Goal: Task Accomplishment & Management: Complete application form

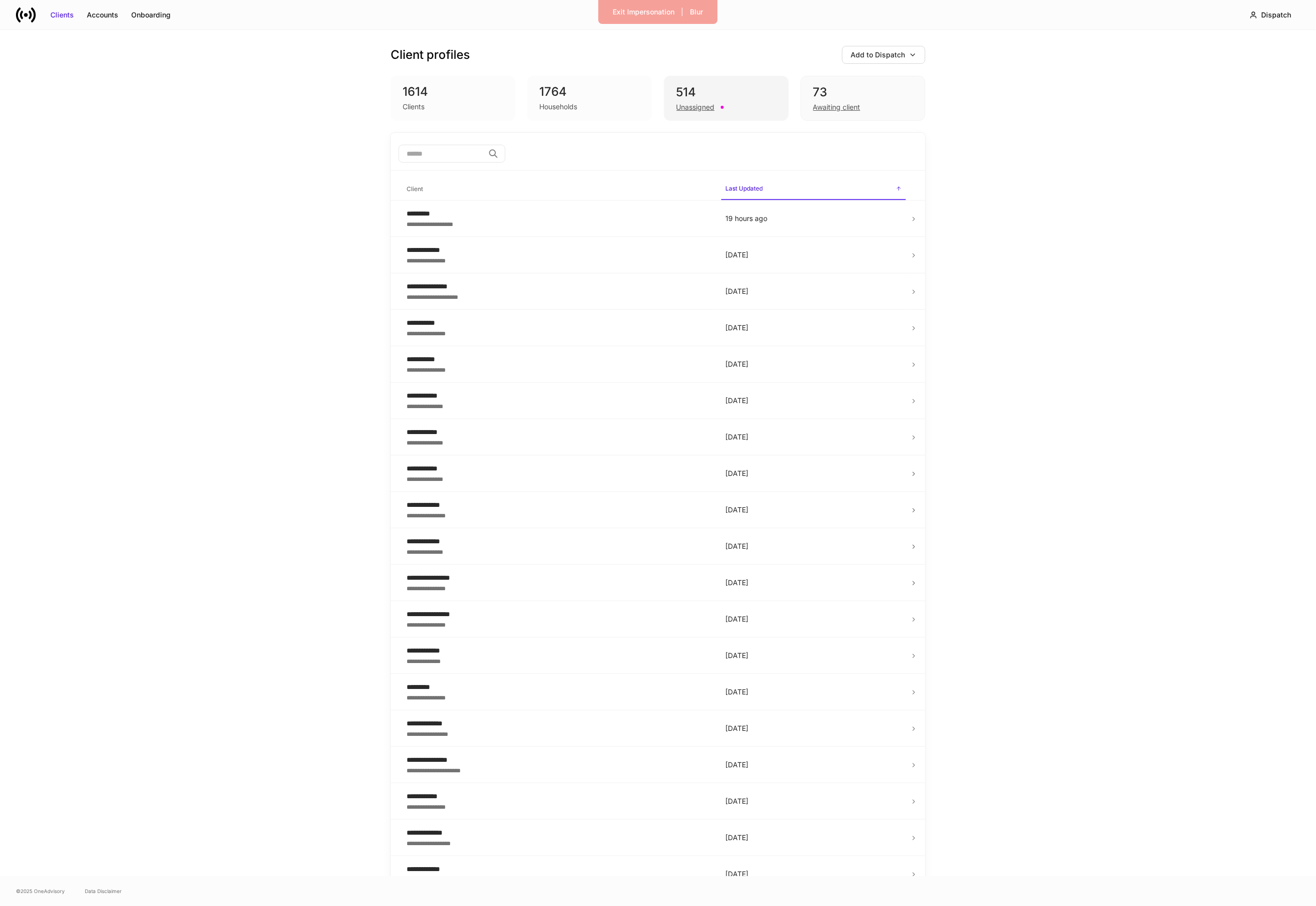
click at [749, 107] on div "Unassigned" at bounding box center [726, 106] width 100 height 12
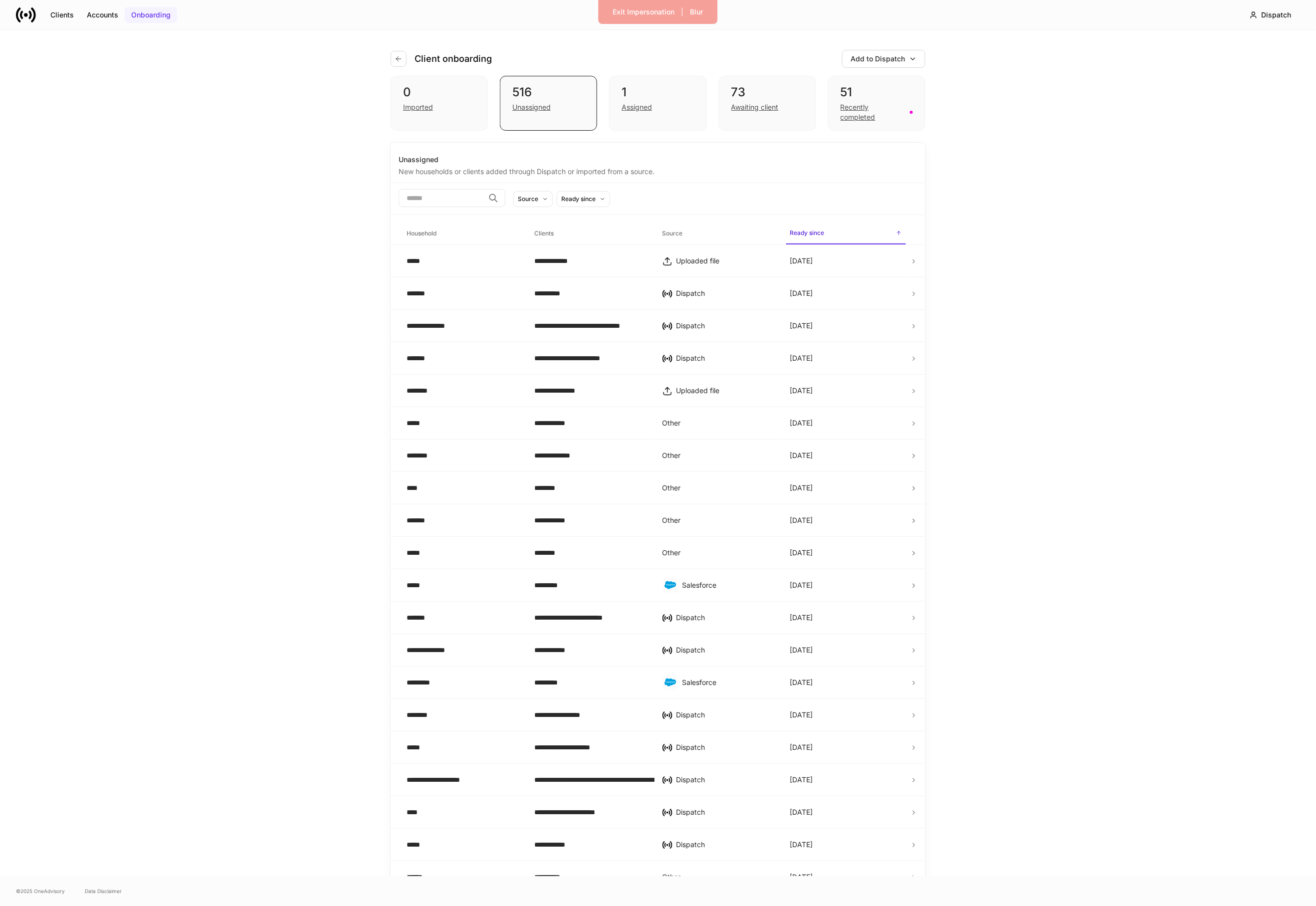
click at [153, 12] on div "Onboarding" at bounding box center [151, 15] width 40 height 10
click at [1255, 17] on icon "button" at bounding box center [1254, 15] width 8 height 8
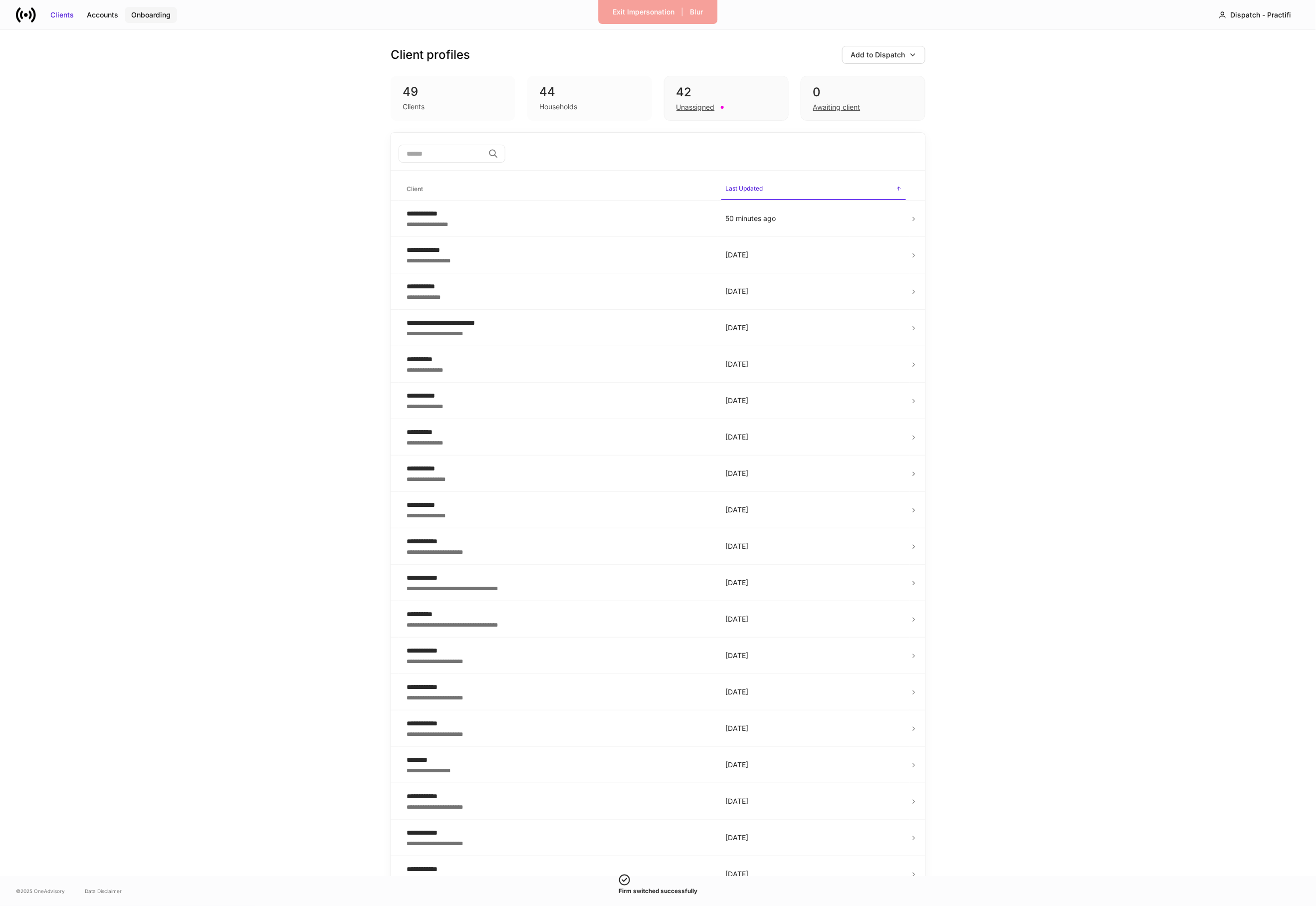
click at [168, 16] on div "Onboarding" at bounding box center [151, 15] width 40 height 10
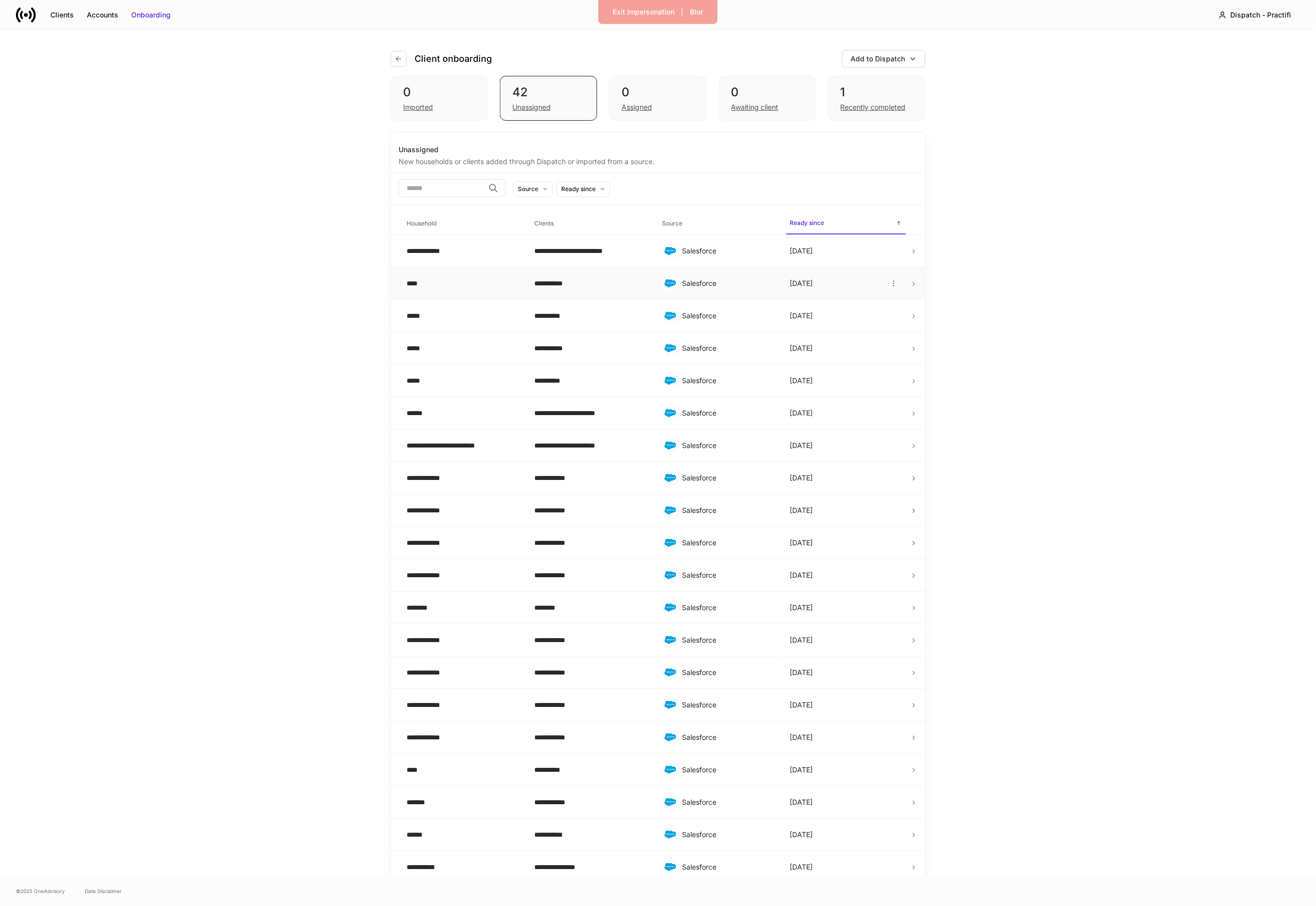
click at [593, 292] on td "**********" at bounding box center [590, 283] width 128 height 33
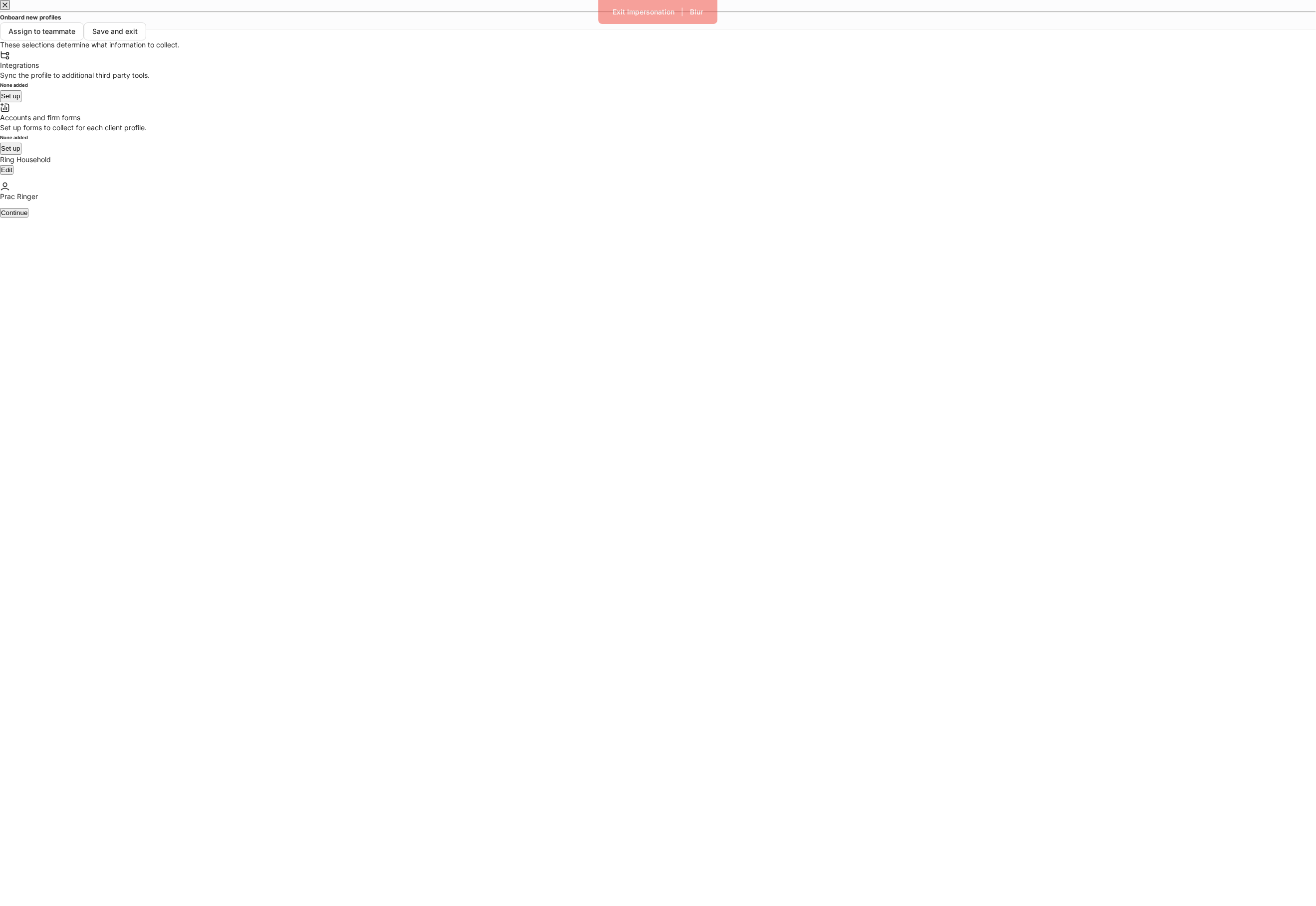
click at [22, 154] on button "Set up" at bounding box center [11, 149] width 22 height 12
click at [502, 315] on div "Firm form" at bounding box center [487, 320] width 29 height 10
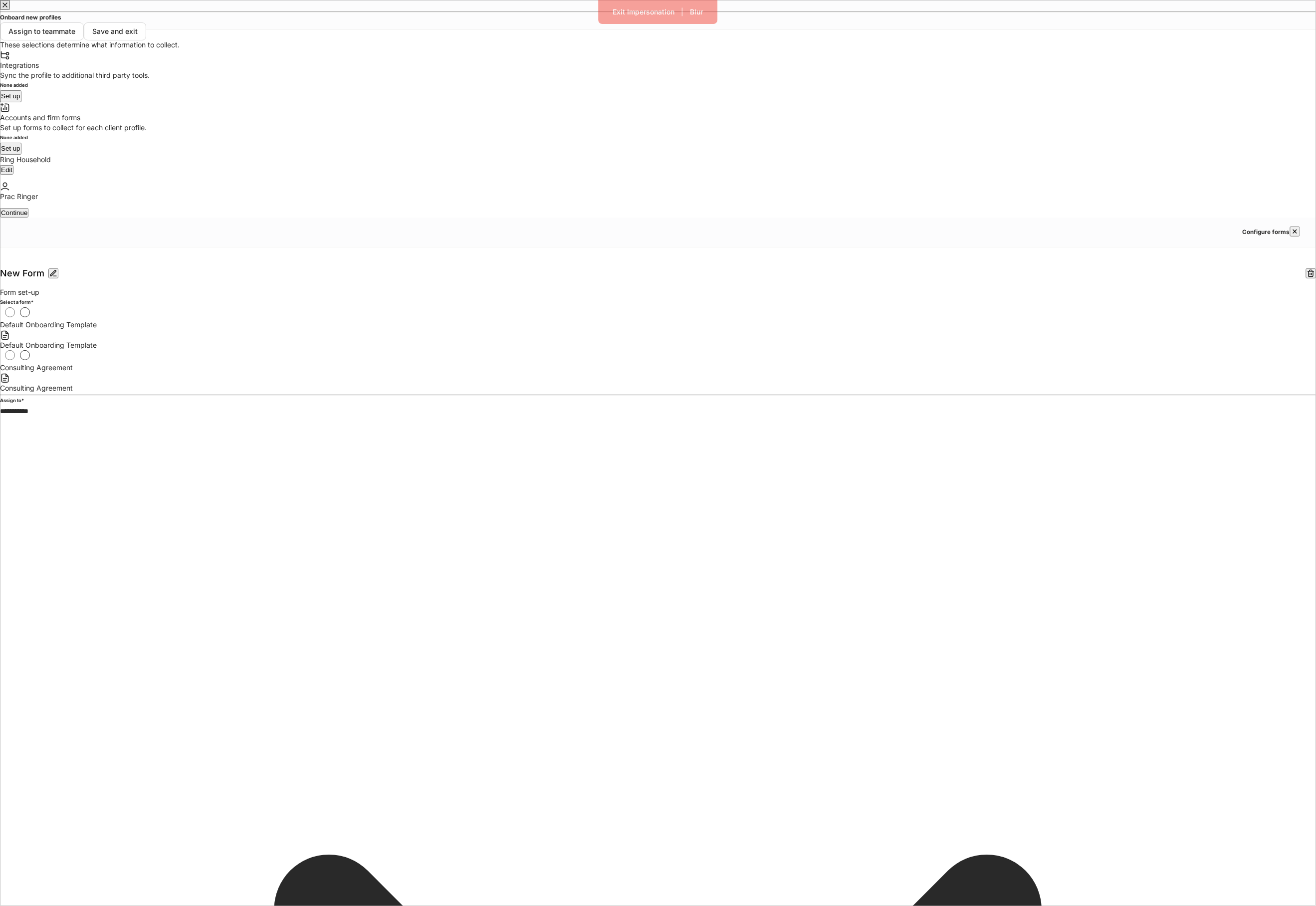
click at [97, 320] on span "Default Onboarding Template" at bounding box center [49, 324] width 97 height 8
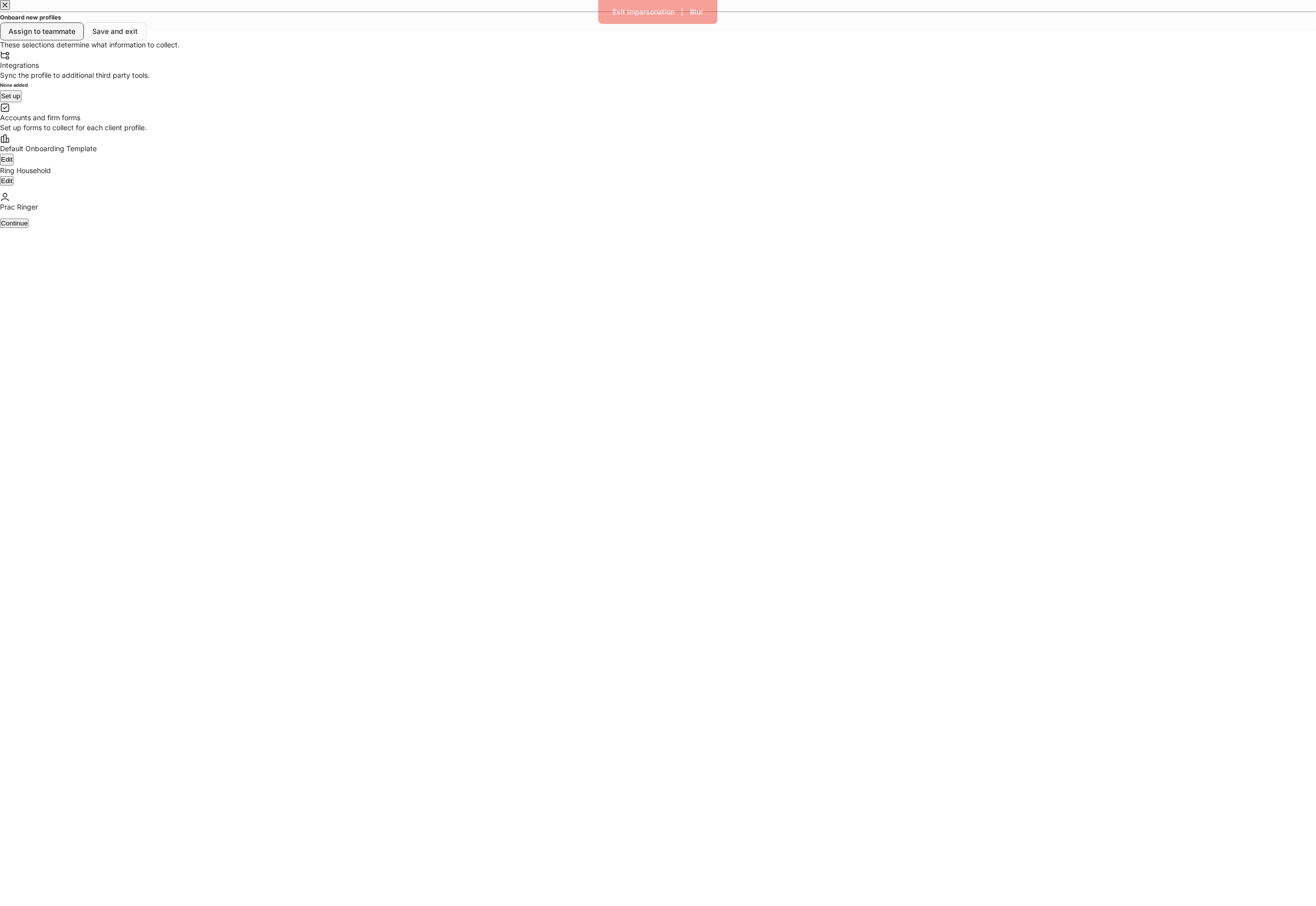
click at [75, 26] on div "Assign to teammate" at bounding box center [41, 31] width 67 height 10
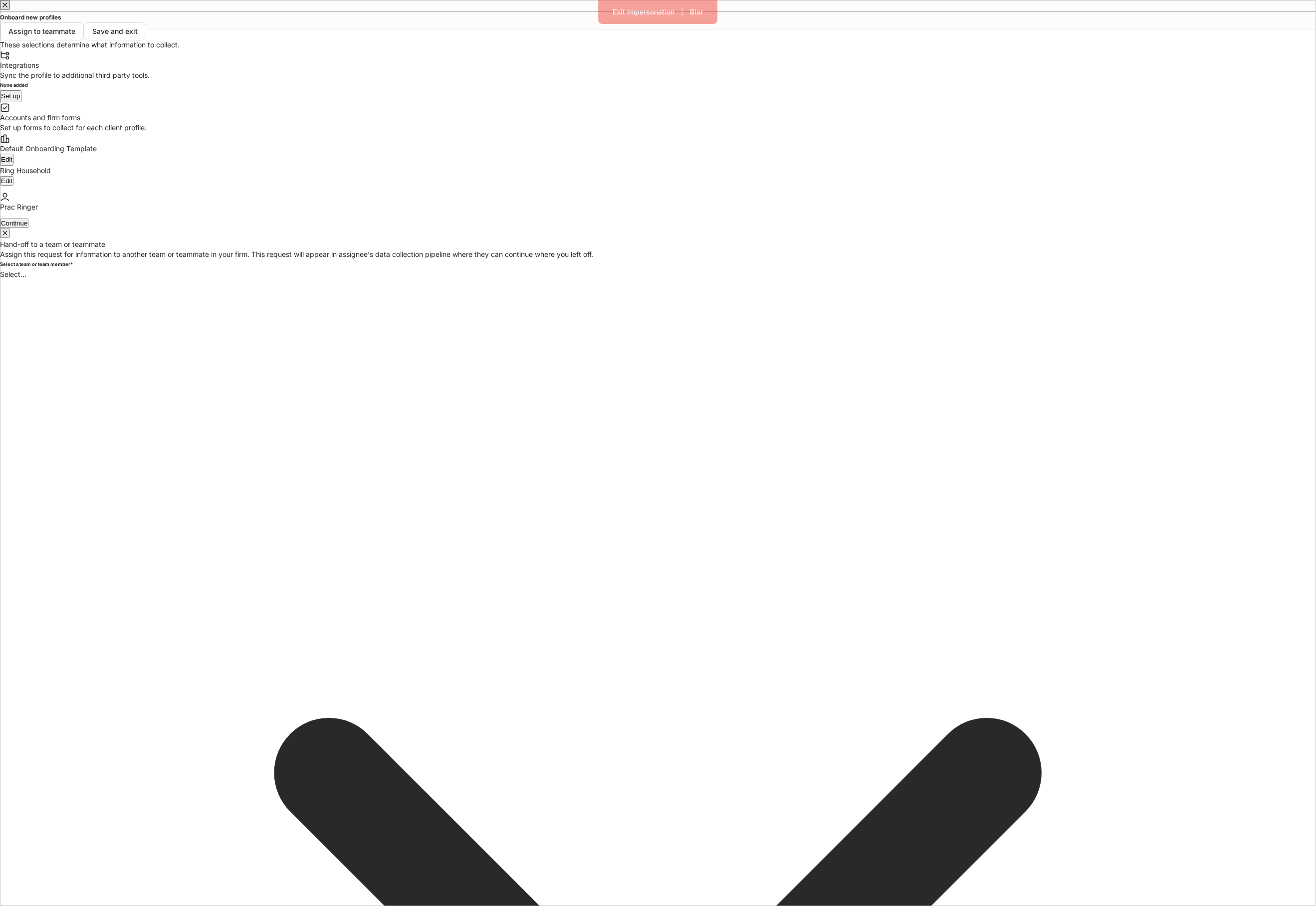
click at [619, 473] on body "Exit Impersonation | Blur Onboard new profiles Assign to teammate Save and exit…" at bounding box center [658, 805] width 1316 height 1611
click at [826, 597] on div "Hand-off to a team or teammate Assign this request for information to another t…" at bounding box center [658, 919] width 1316 height 1383
click at [10, 238] on button "button" at bounding box center [5, 233] width 10 height 10
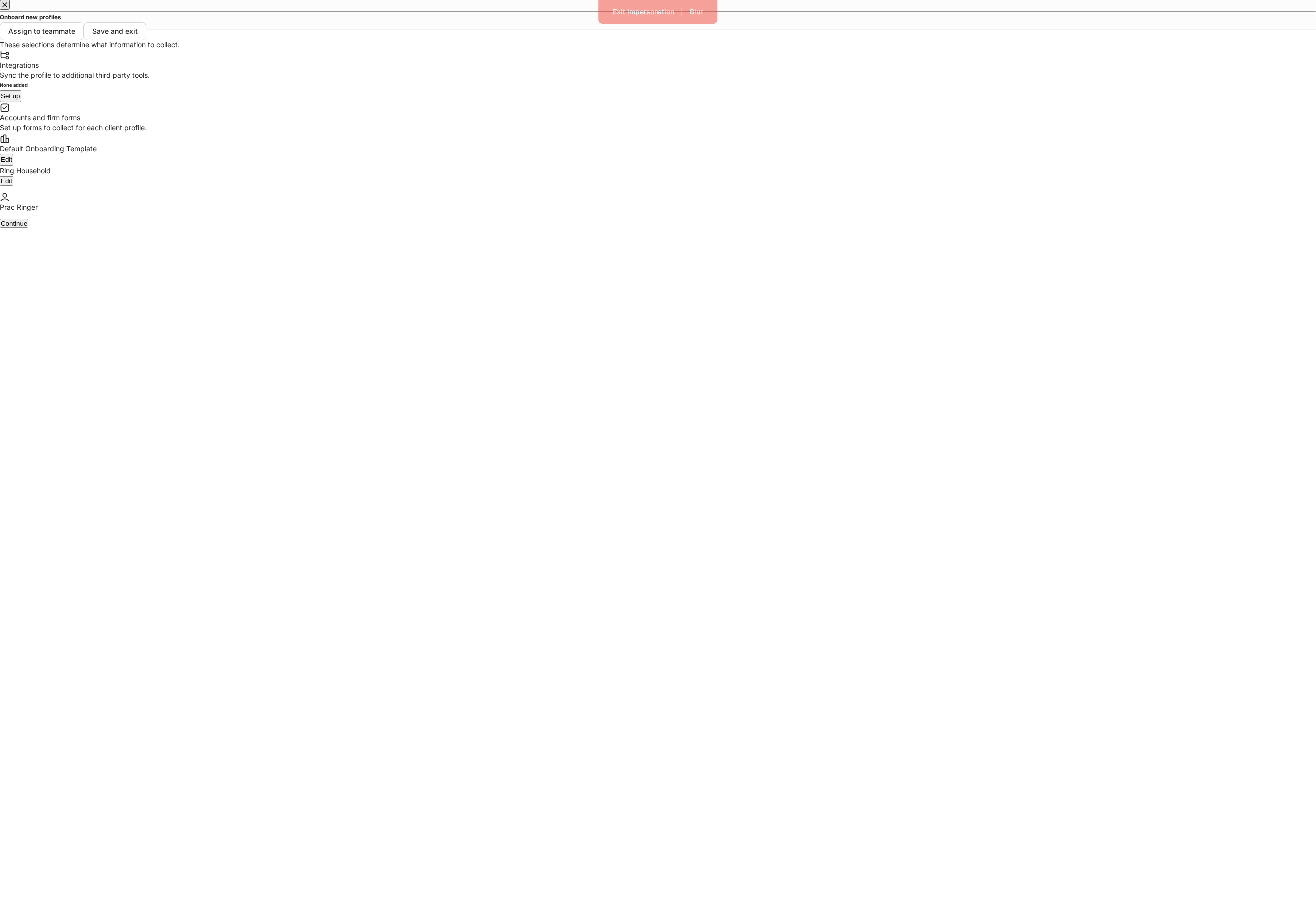
click at [29, 228] on button "Continue" at bounding box center [14, 223] width 29 height 10
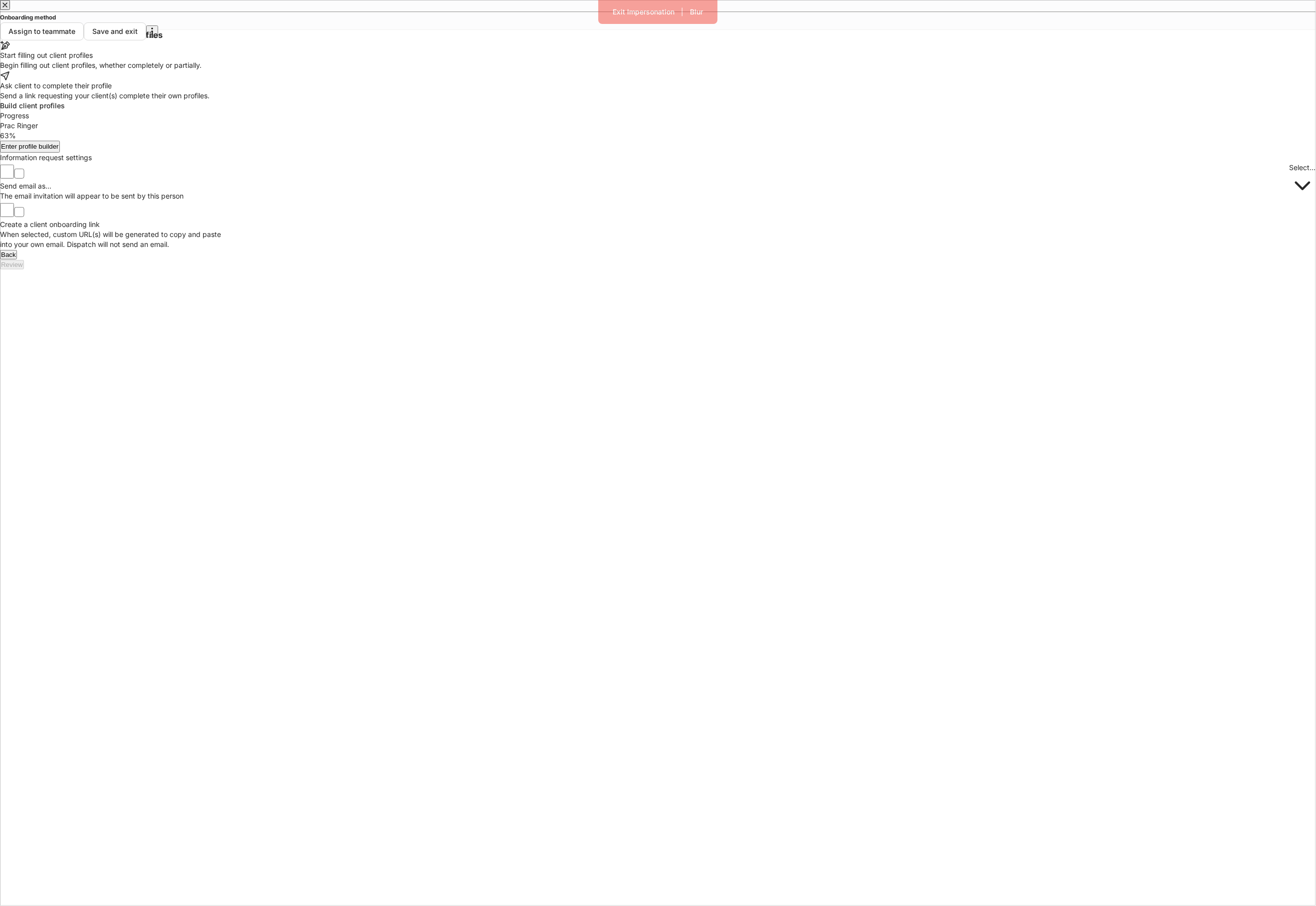
click at [627, 50] on div at bounding box center [658, 45] width 1316 height 10
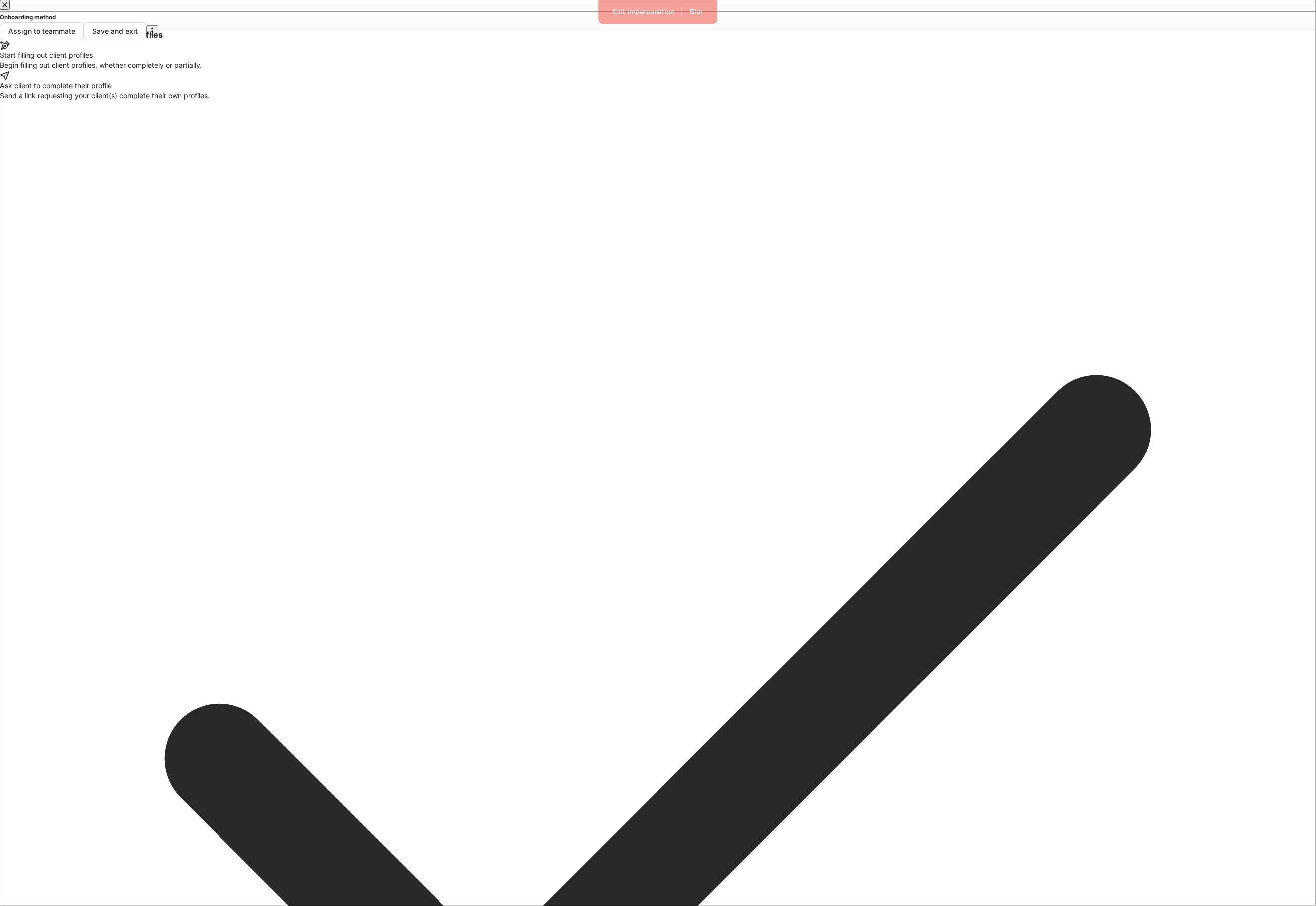
type input "*"
type input "**********"
click at [723, 578] on body "Exit Impersonation | Blur Onboarding method Assign to teammate Save and exit Ch…" at bounding box center [658, 808] width 1316 height 1615
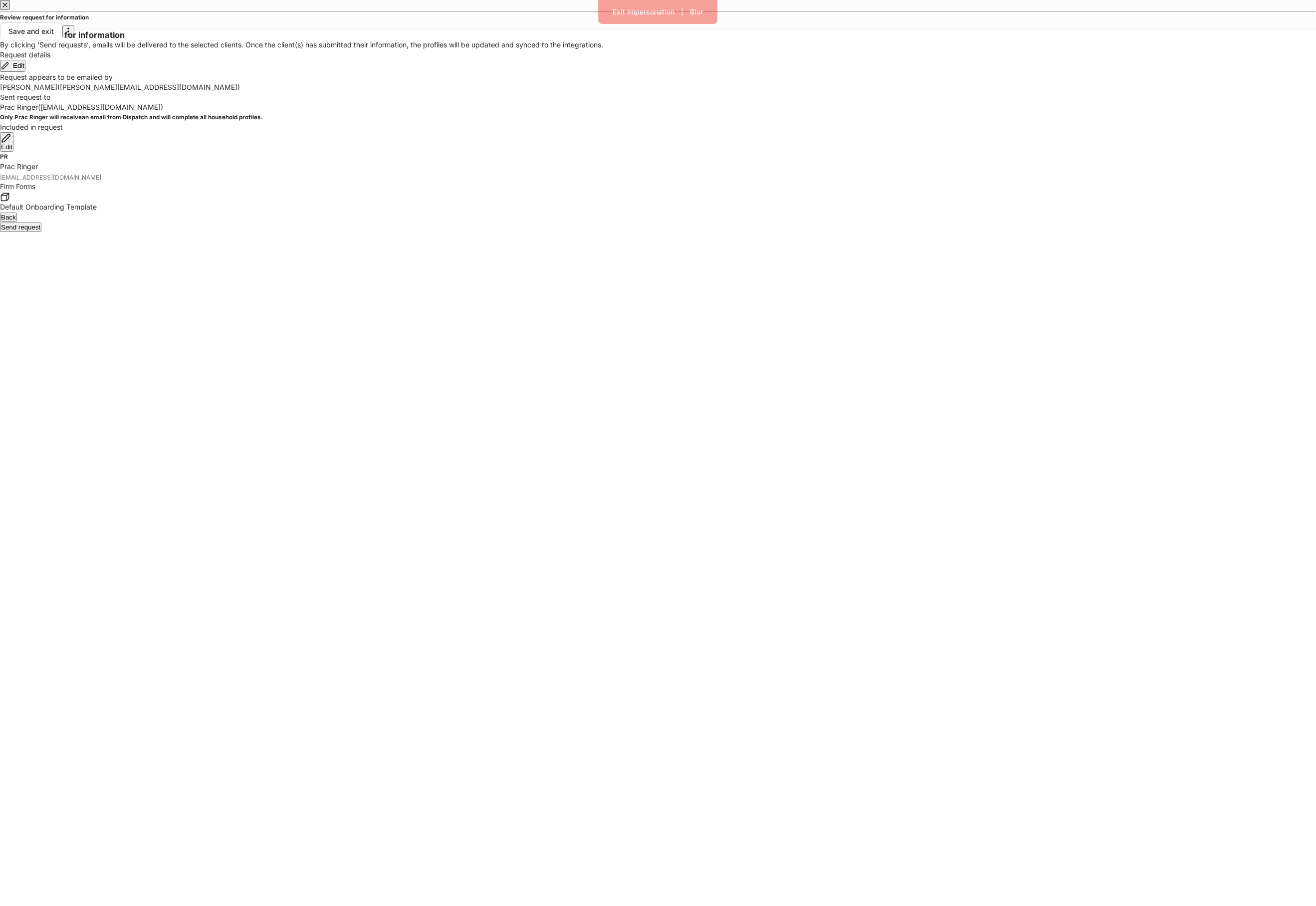
click at [41, 232] on button "Send request" at bounding box center [20, 227] width 41 height 10
click at [613, 13] on div "Exit Impersonation" at bounding box center [644, 12] width 62 height 10
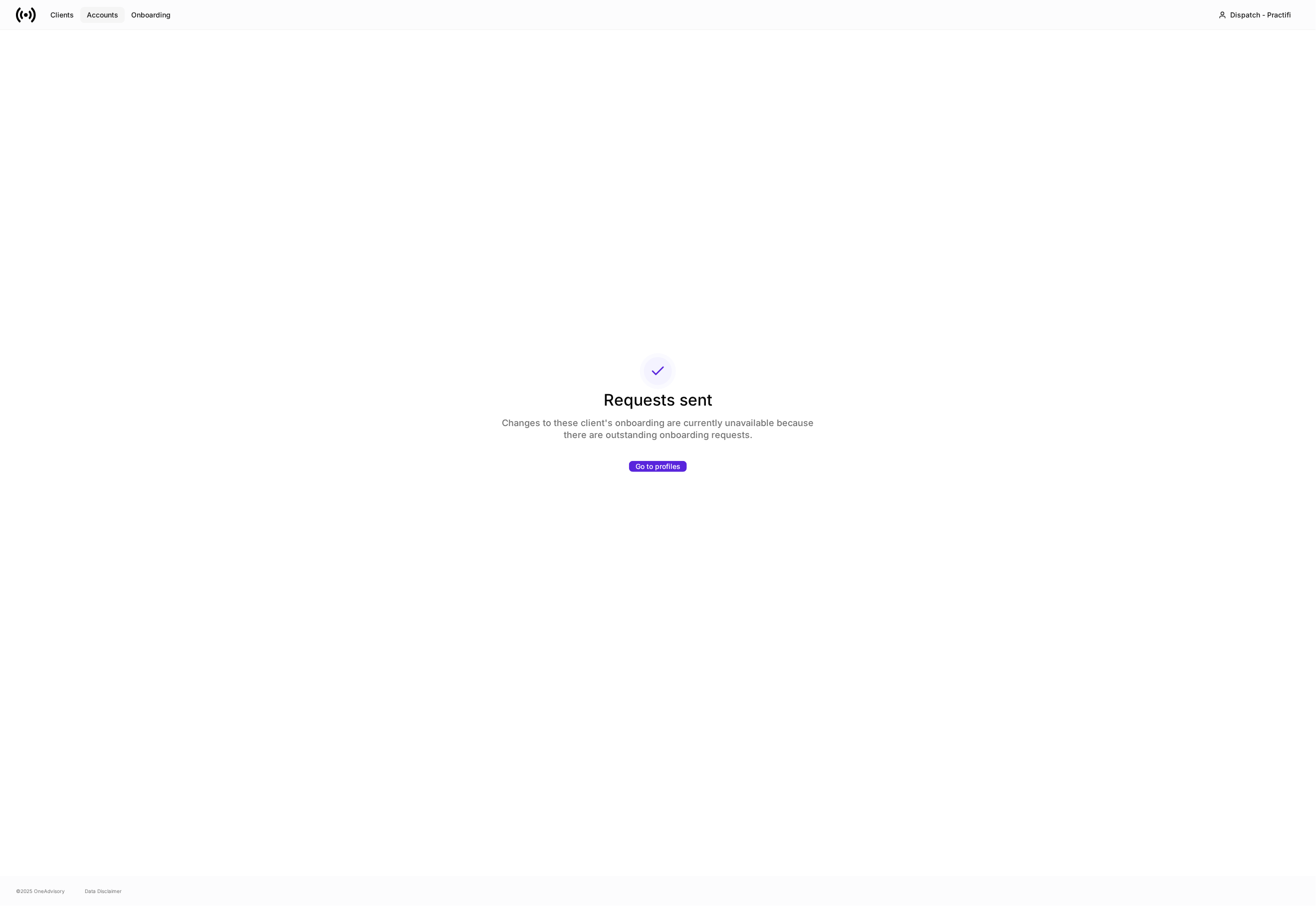
click at [117, 17] on div "Accounts" at bounding box center [102, 15] width 31 height 10
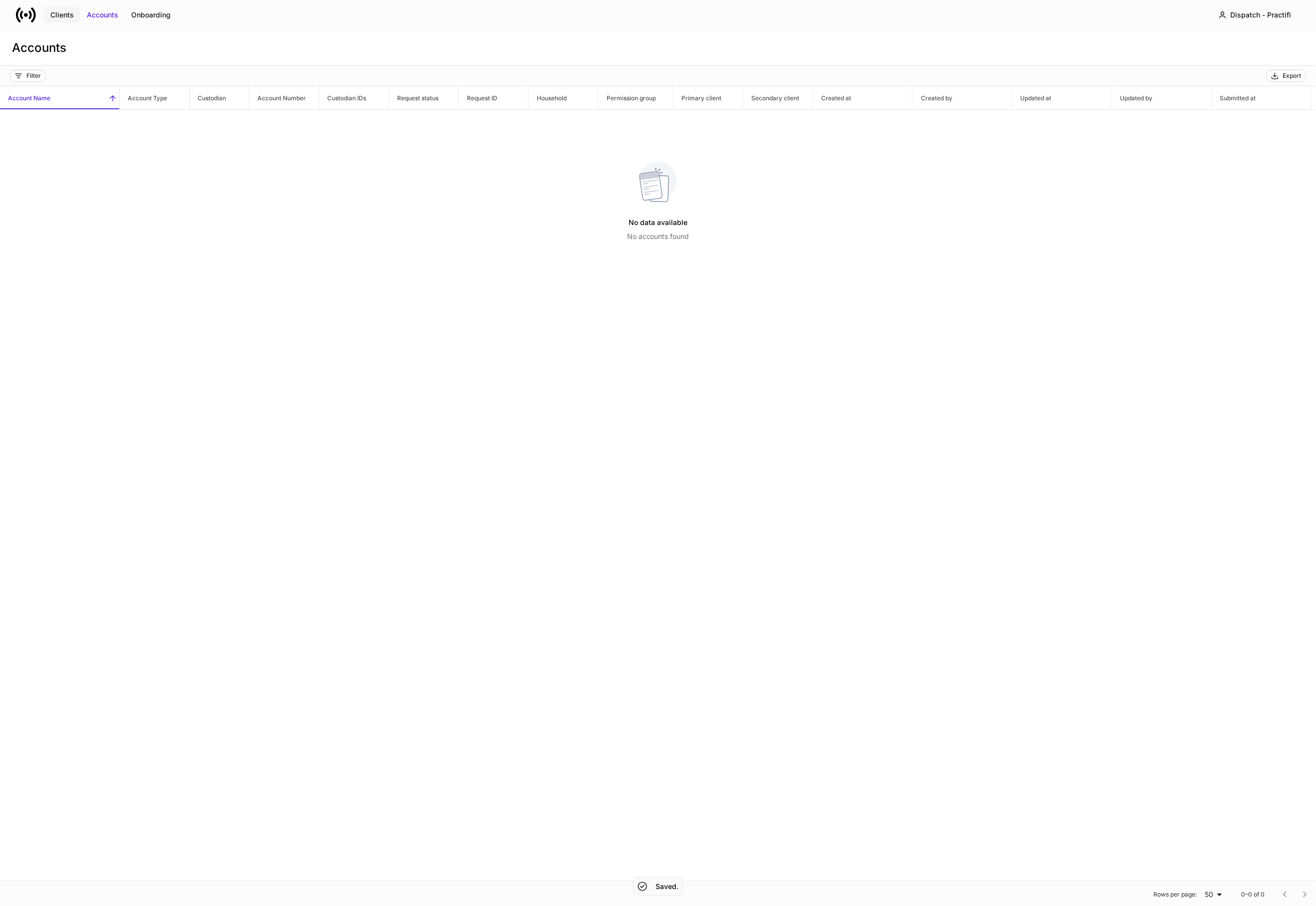
click at [73, 17] on div "Clients" at bounding box center [62, 15] width 24 height 10
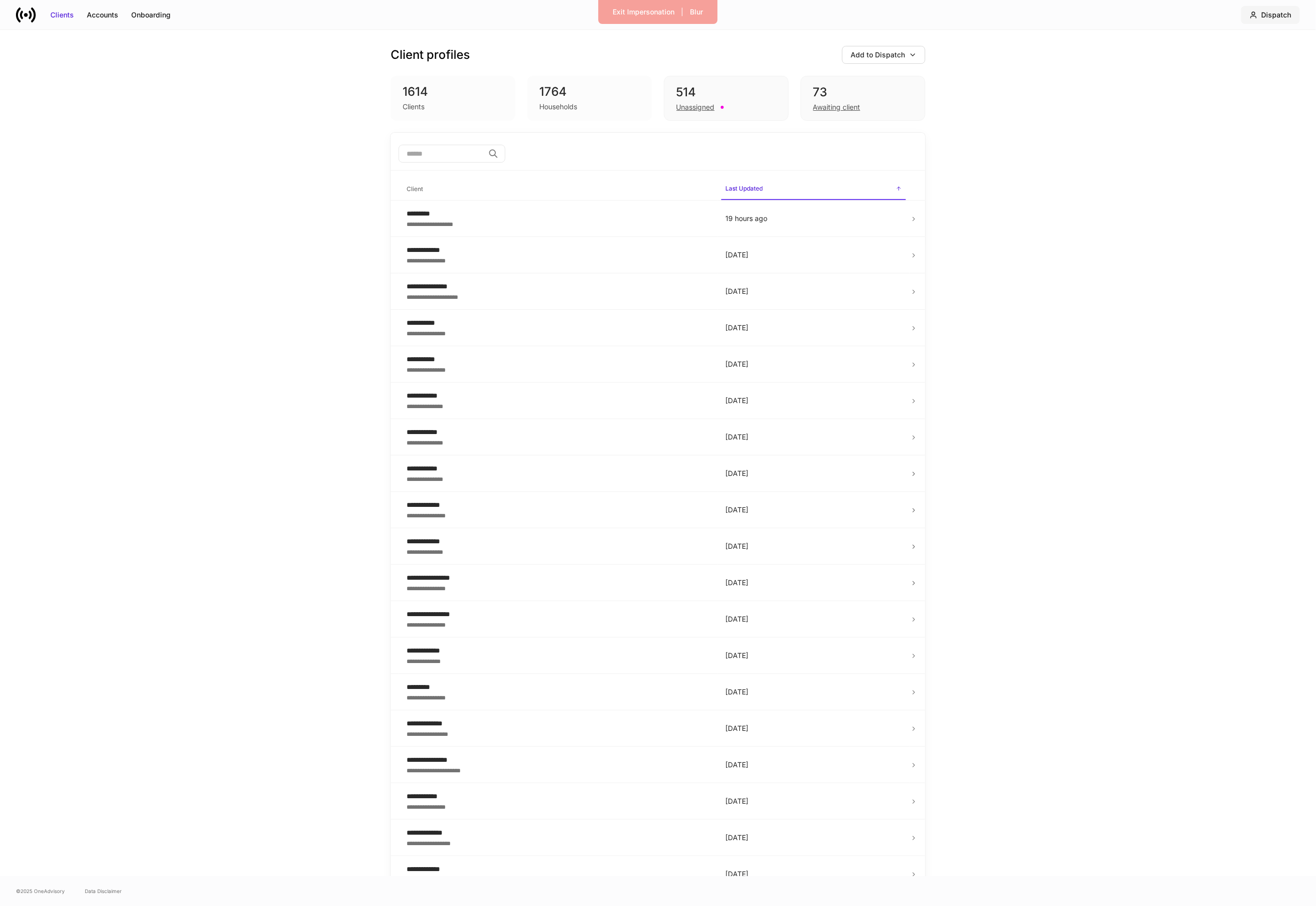
click at [1268, 8] on button "Dispatch" at bounding box center [1271, 15] width 59 height 18
click at [1241, 70] on li "Dispatch Switch firm" at bounding box center [1267, 66] width 193 height 28
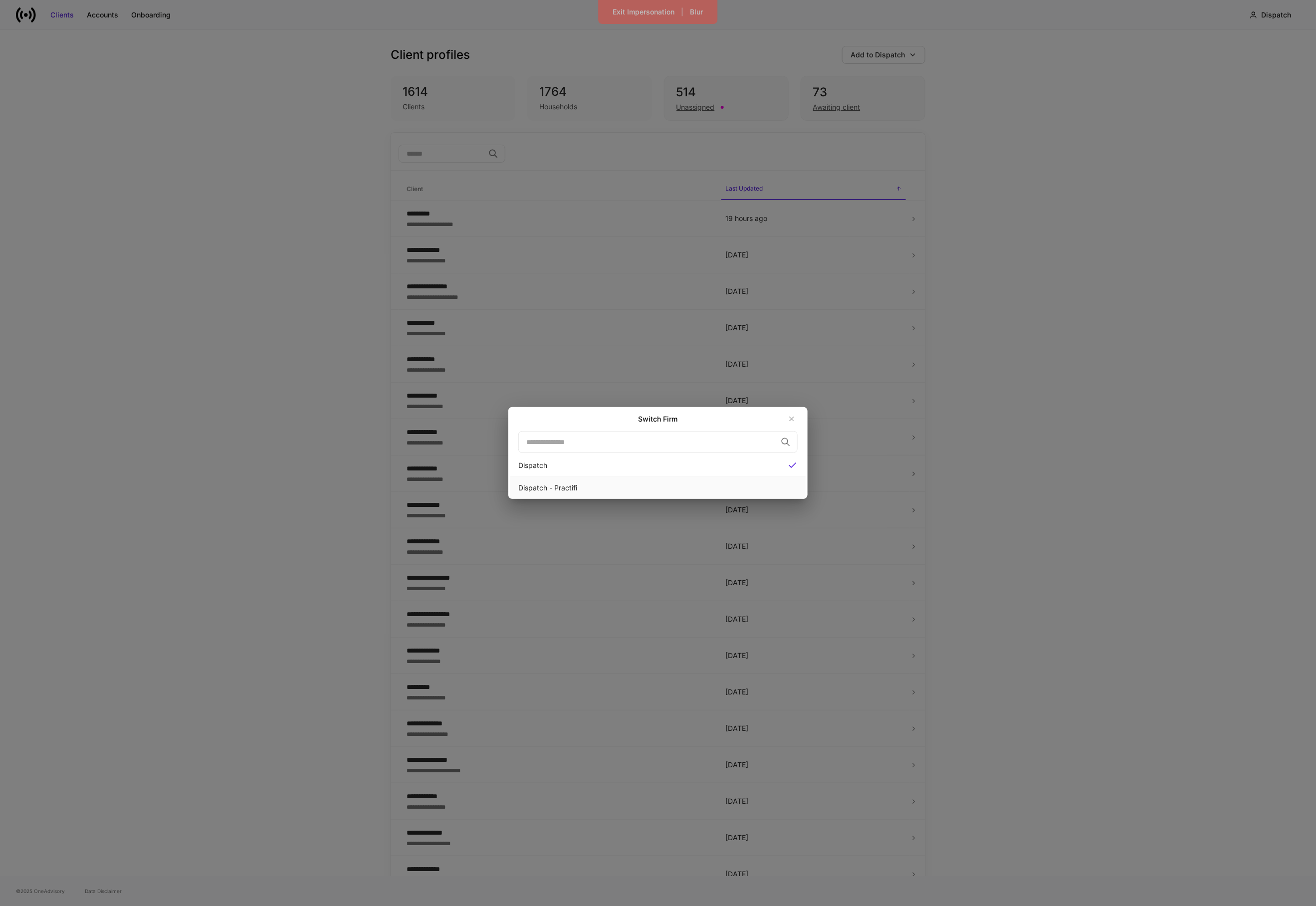
click at [717, 484] on div "Dispatch - Practifi" at bounding box center [658, 488] width 280 height 10
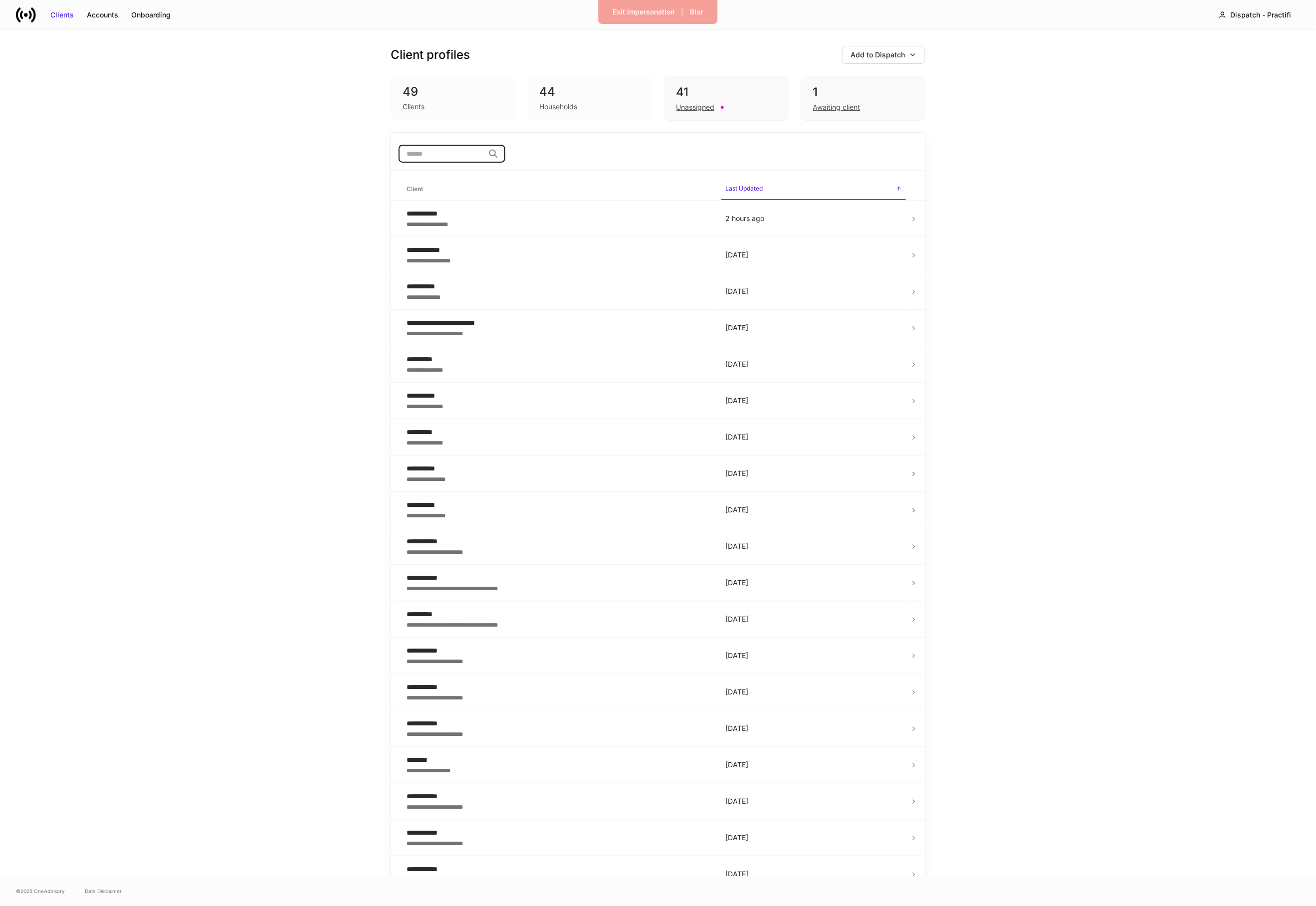
click at [412, 152] on input "search" at bounding box center [442, 154] width 86 height 18
type input "****"
click at [467, 293] on div "**********" at bounding box center [558, 297] width 303 height 10
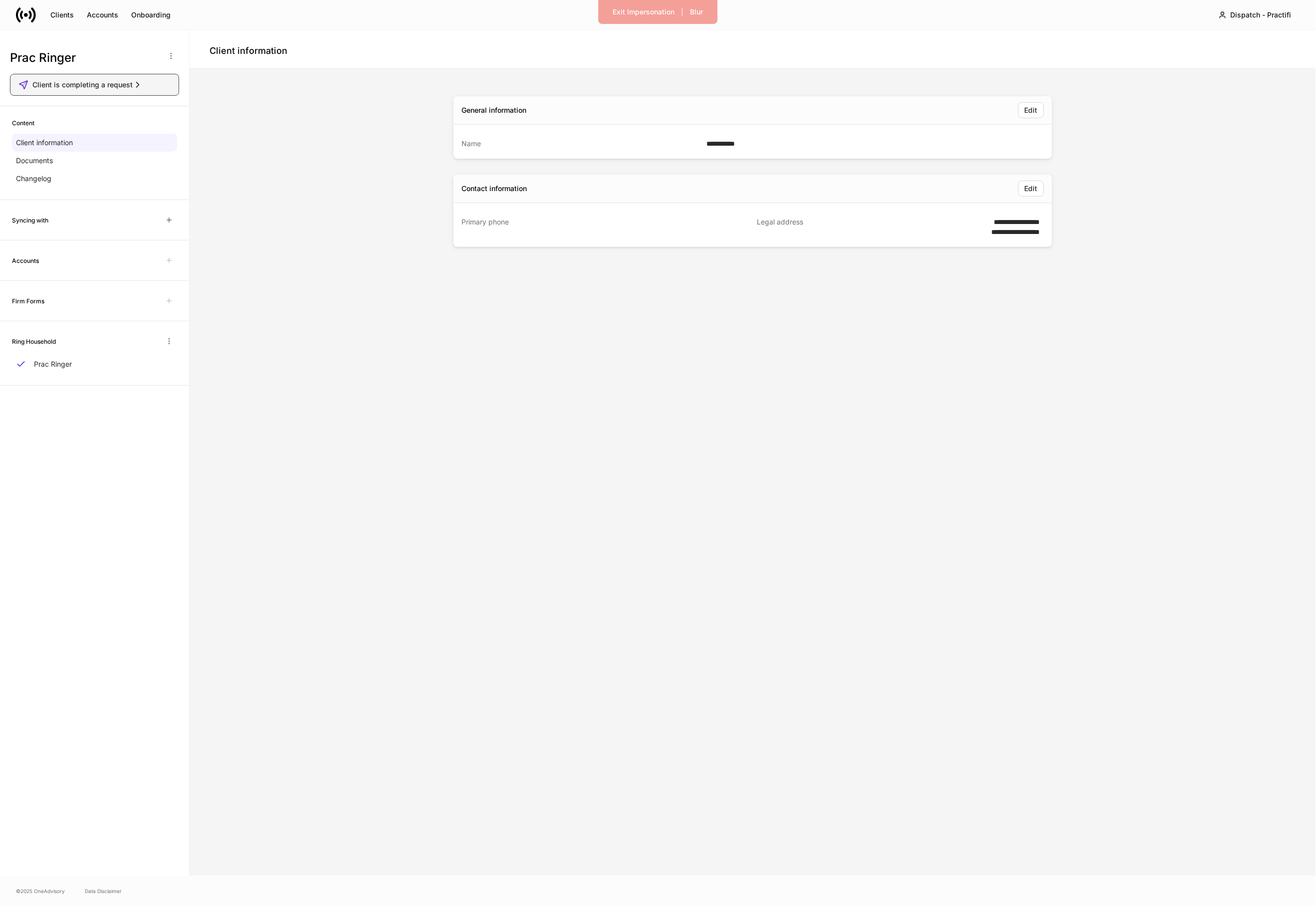
click at [112, 85] on span "Client is completing a request" at bounding box center [82, 85] width 100 height 10
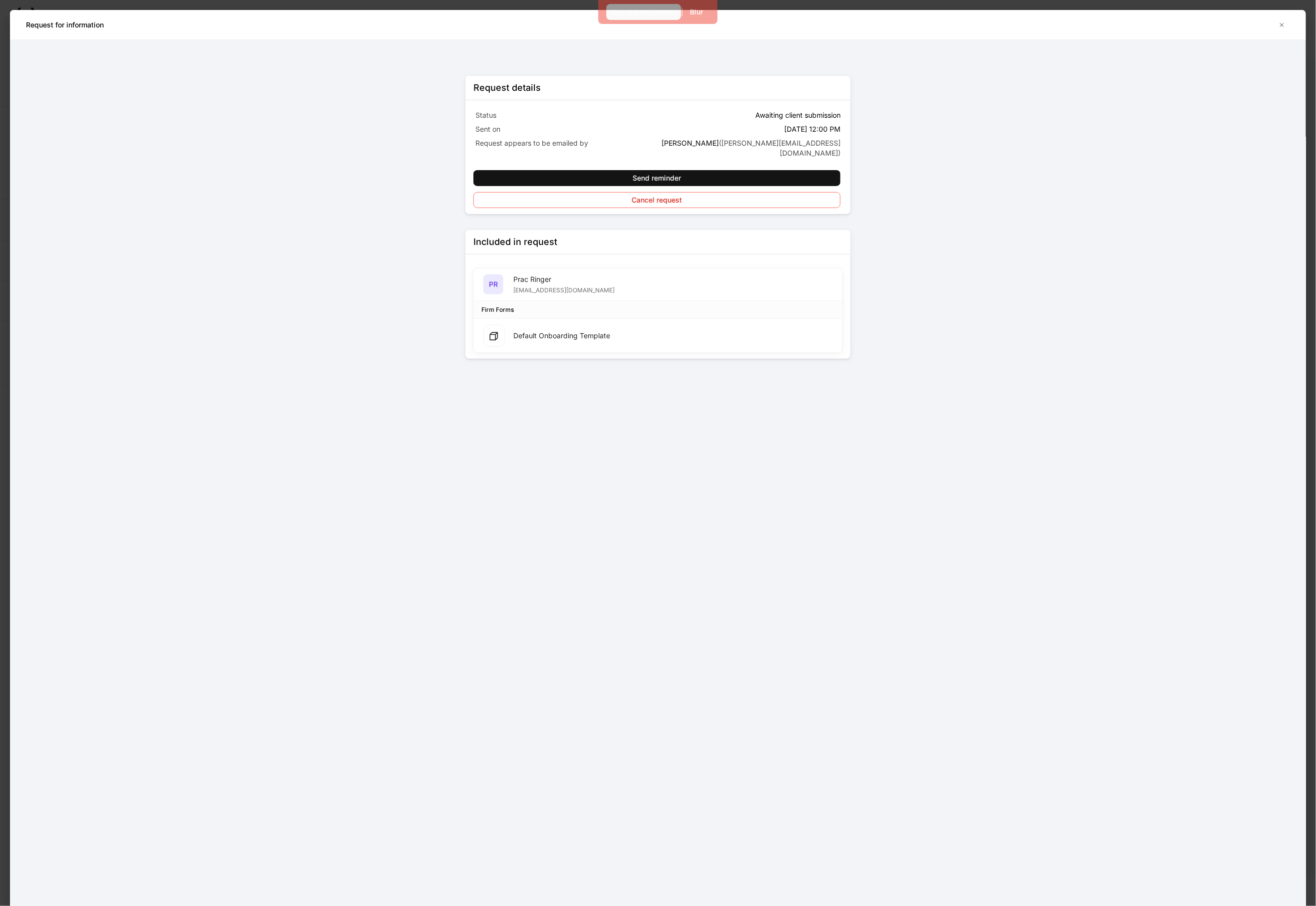
click at [621, 9] on div "Exit Impersonation" at bounding box center [644, 12] width 62 height 10
click at [1280, 22] on icon "button" at bounding box center [1282, 25] width 8 height 8
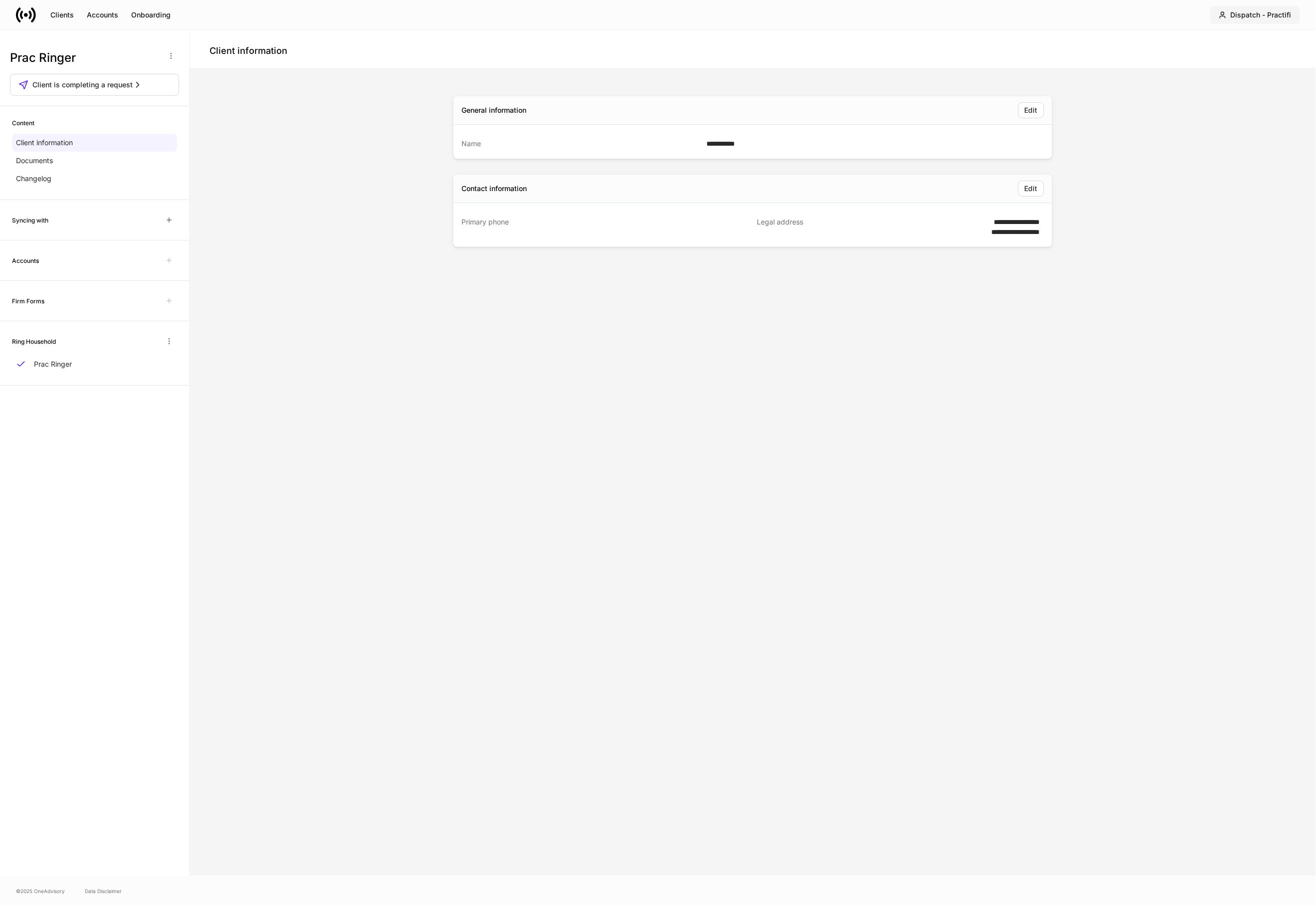
click at [1280, 22] on button "Dispatch - Practifi" at bounding box center [1255, 15] width 90 height 18
click at [1280, 22] on div at bounding box center [658, 453] width 1316 height 906
click at [161, 19] on div "Onboarding" at bounding box center [151, 15] width 40 height 10
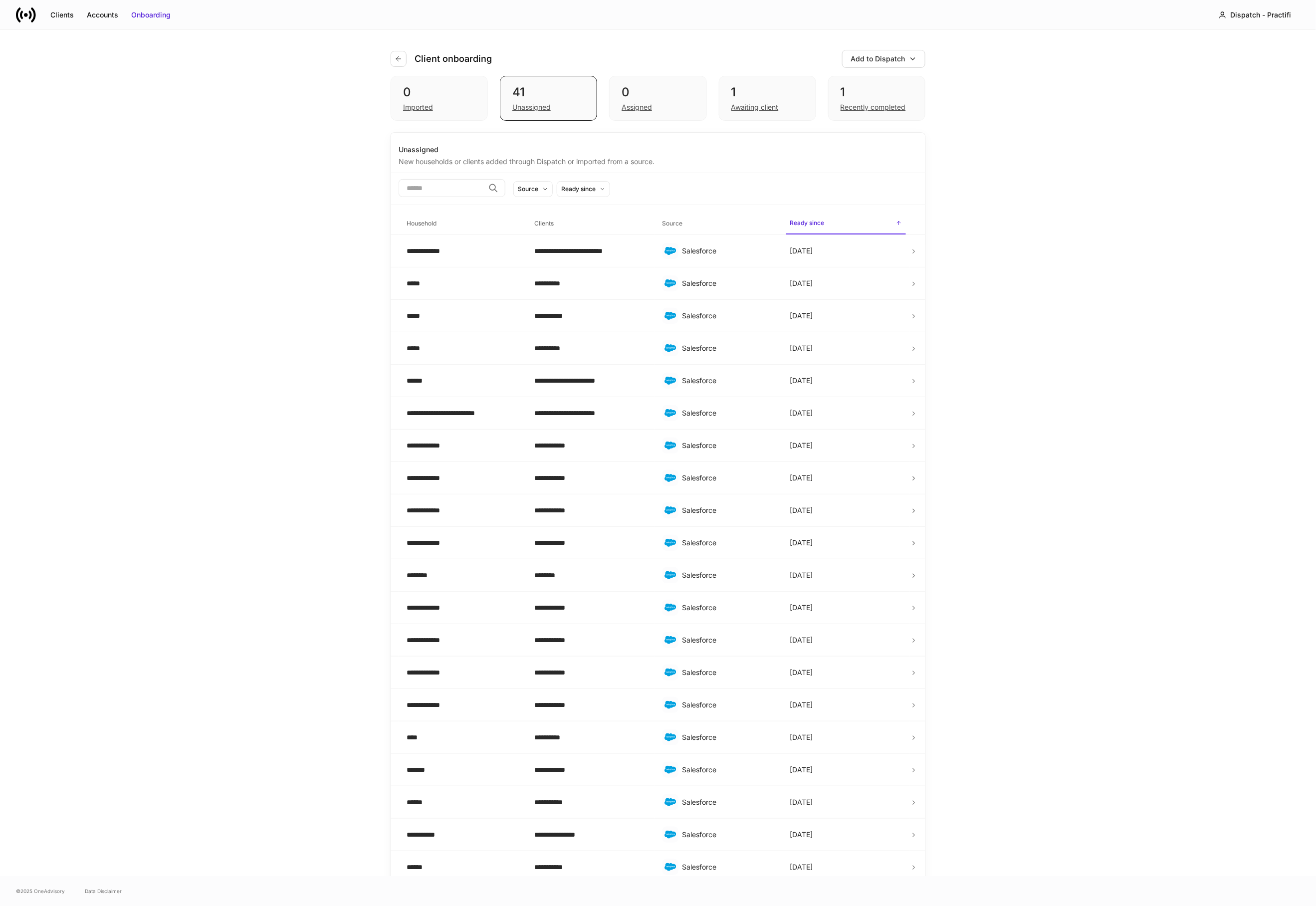
click at [648, 123] on div "0 Imported 41 Unassigned 0 Assigned 1 Awaiting client 1 Recently completed" at bounding box center [658, 104] width 535 height 57
click at [648, 110] on div "Assigned" at bounding box center [637, 107] width 31 height 10
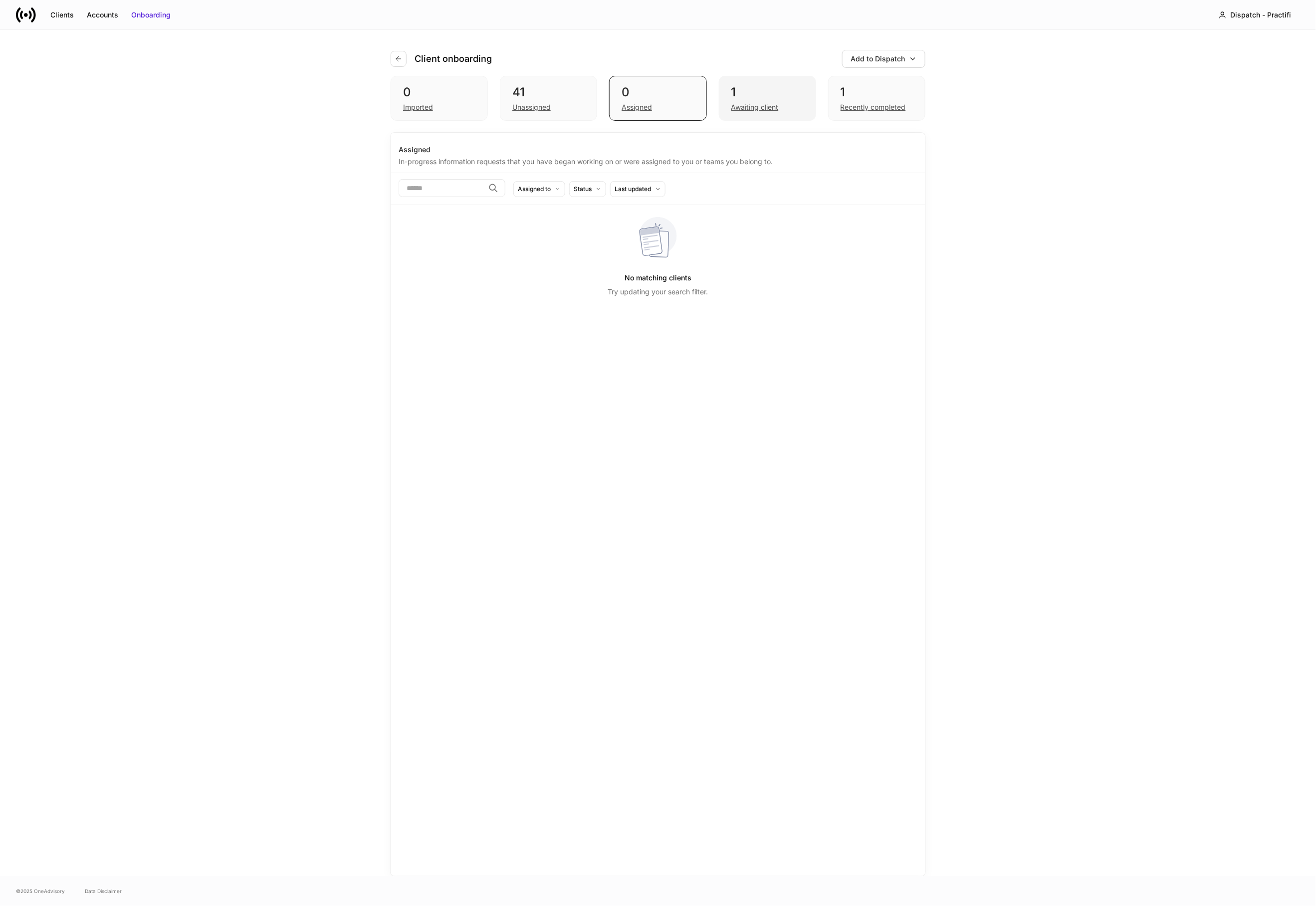
click at [751, 100] on div "Awaiting client" at bounding box center [767, 106] width 72 height 12
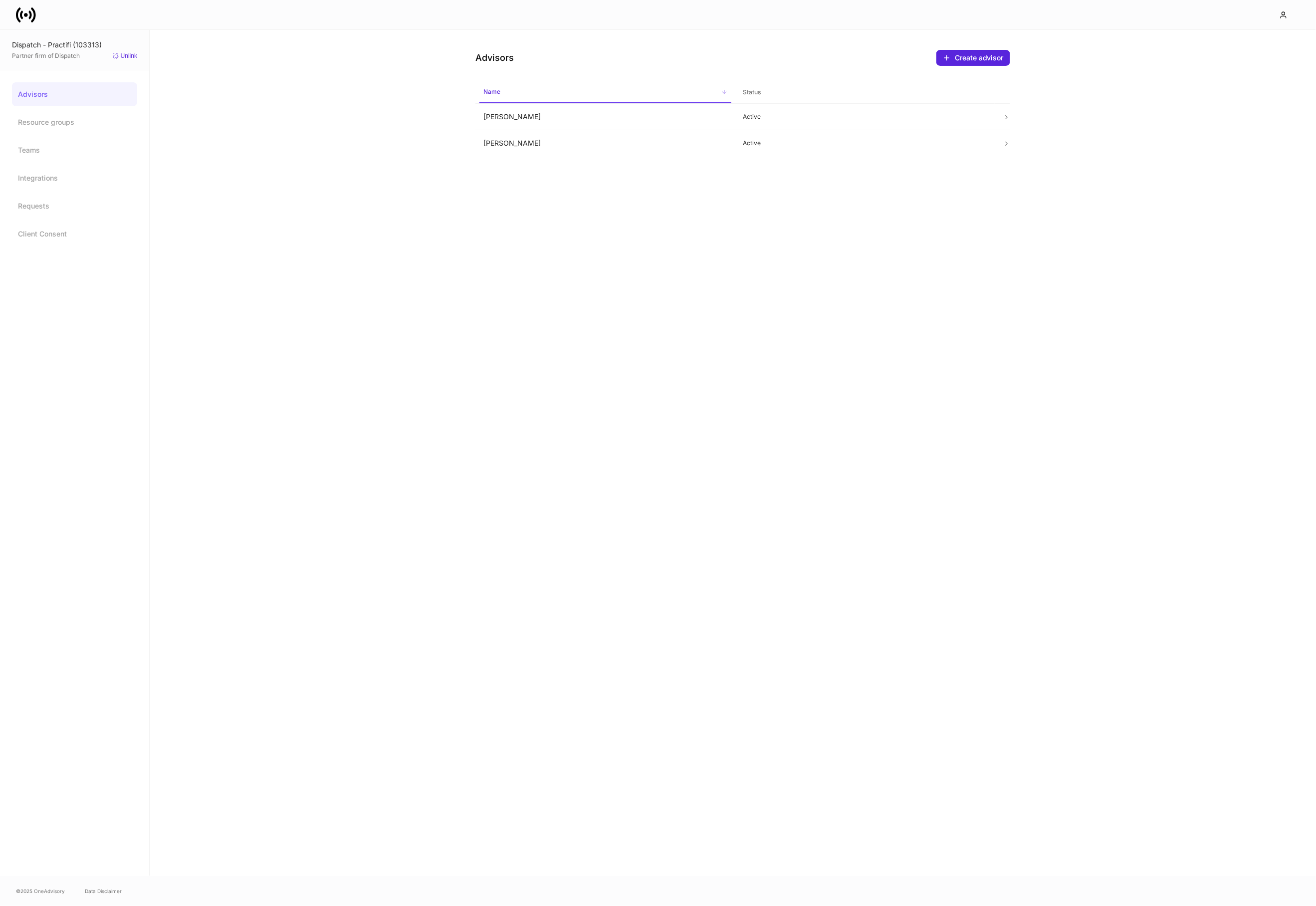
click at [26, 17] on icon at bounding box center [26, 15] width 20 height 20
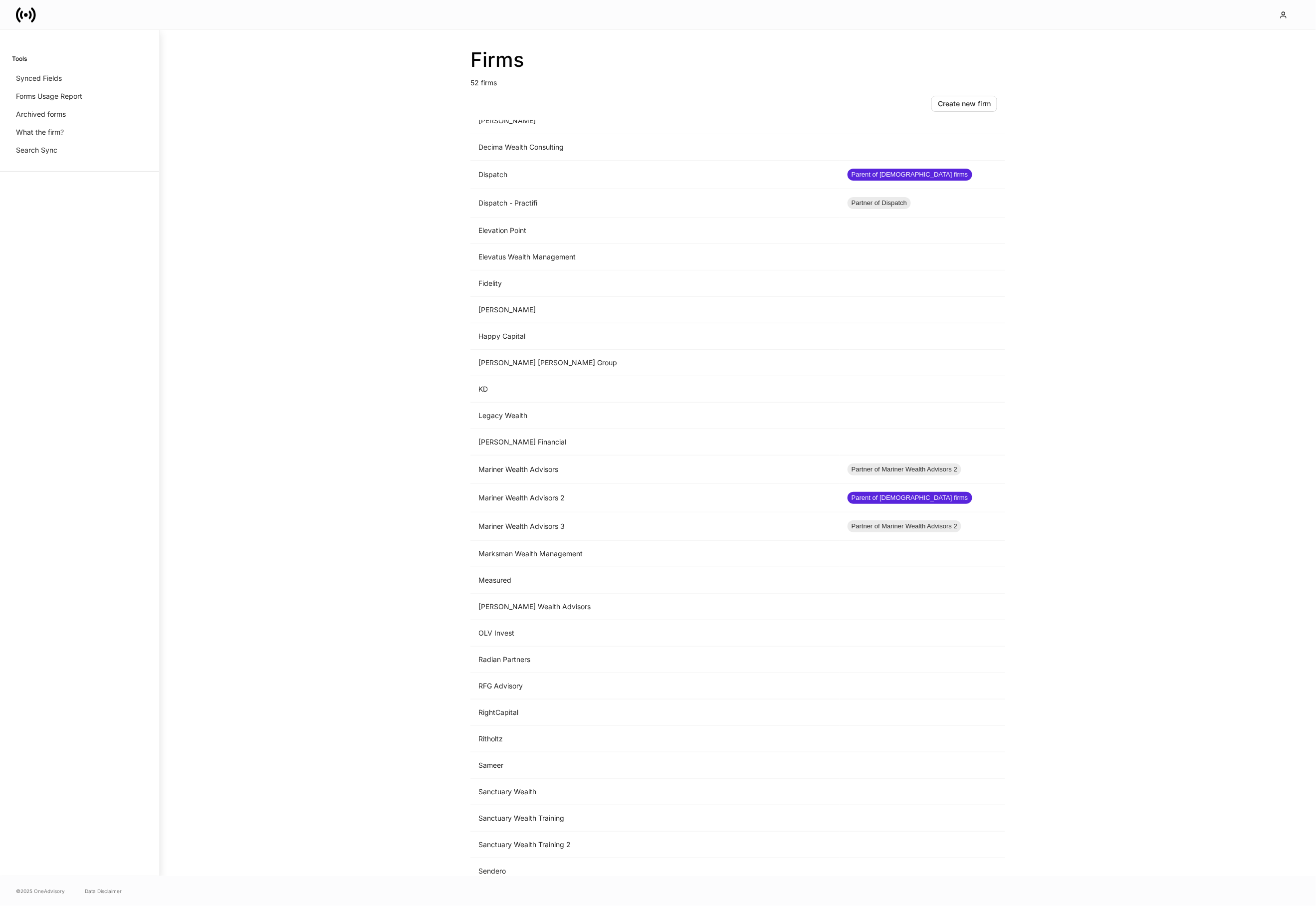
scroll to position [531, 0]
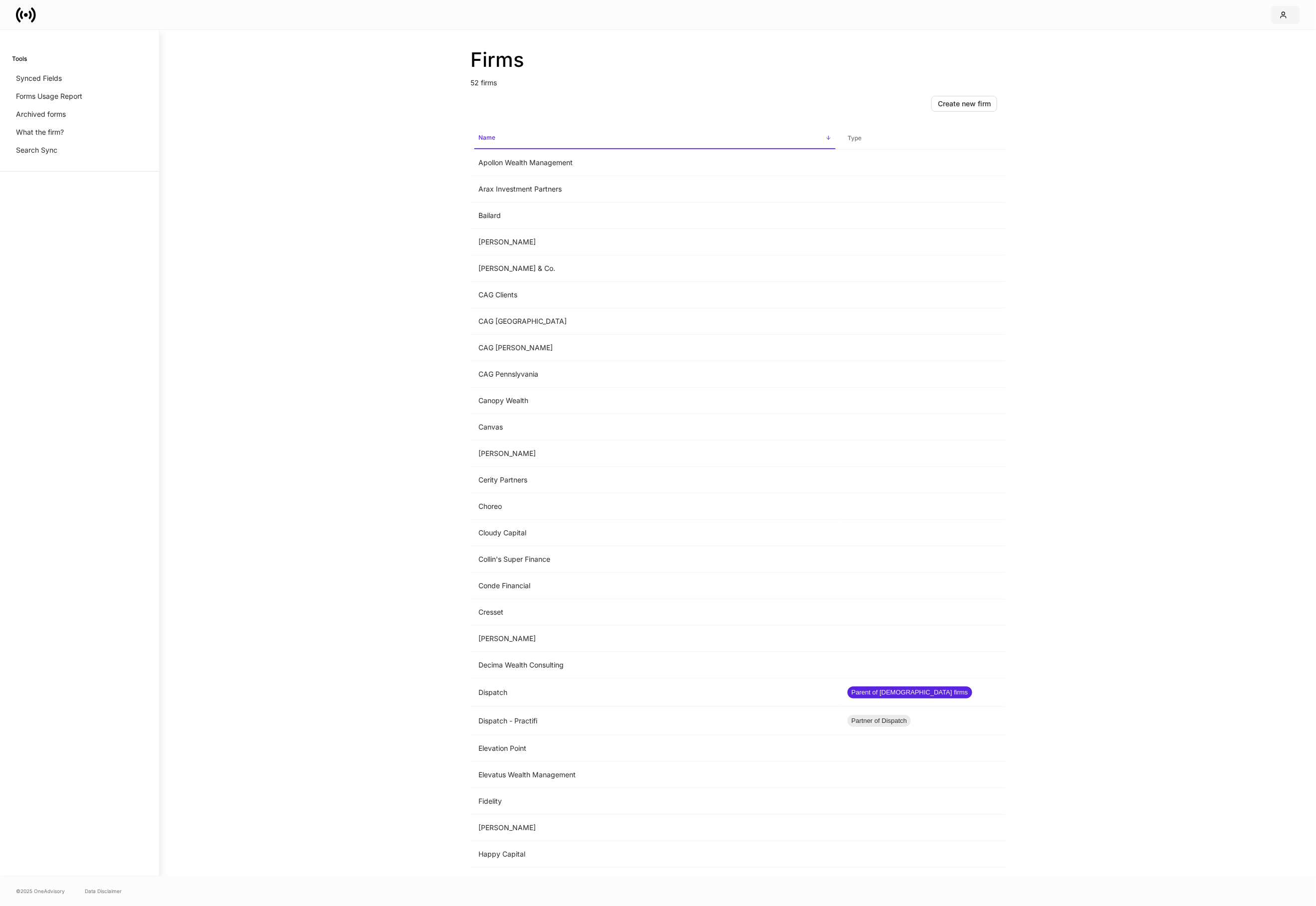
click at [1286, 17] on icon "button" at bounding box center [1283, 15] width 8 height 8
click at [1257, 91] on li "Logout" at bounding box center [1241, 88] width 120 height 19
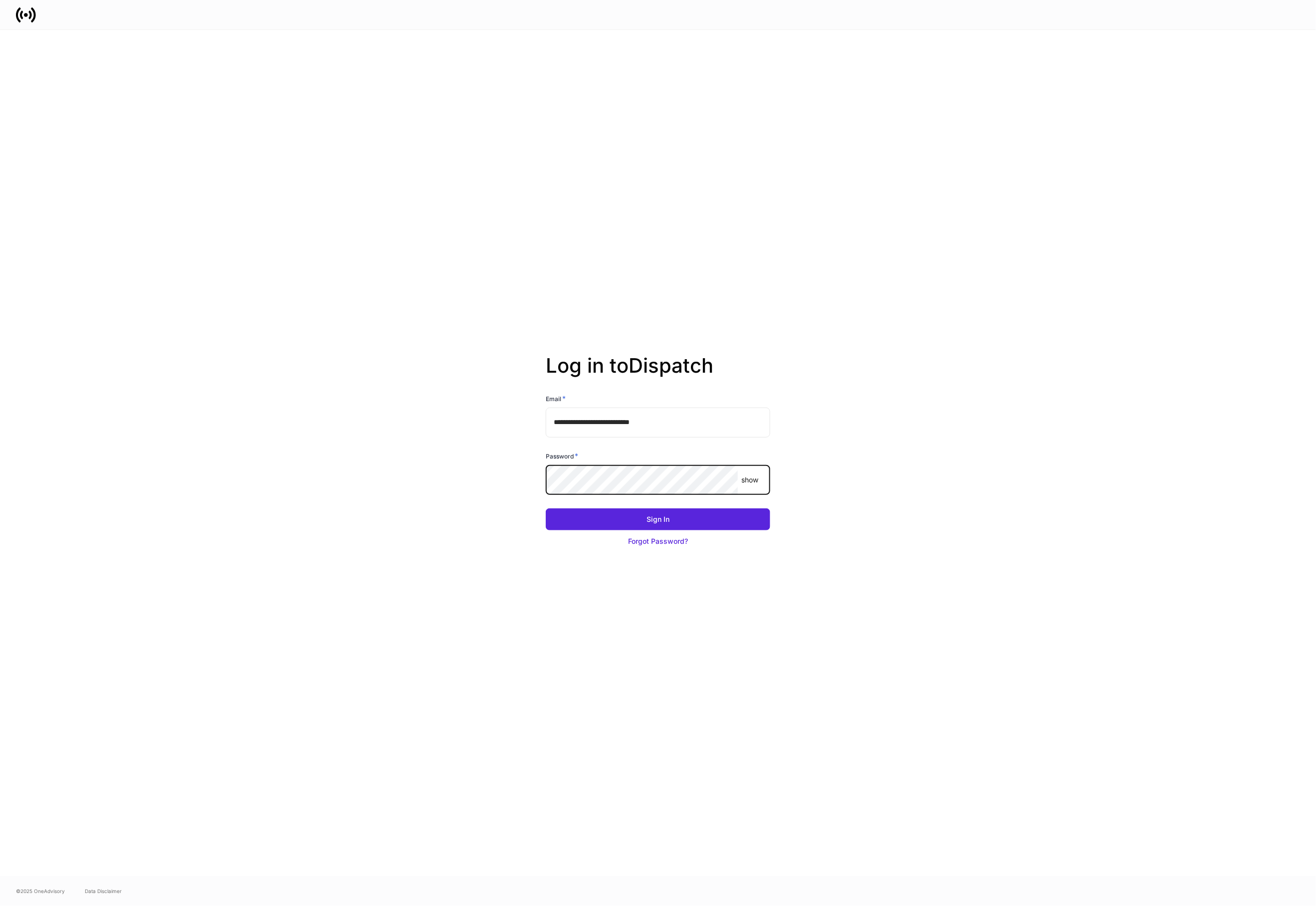
click at [546, 509] on button "Sign In" at bounding box center [658, 519] width 225 height 22
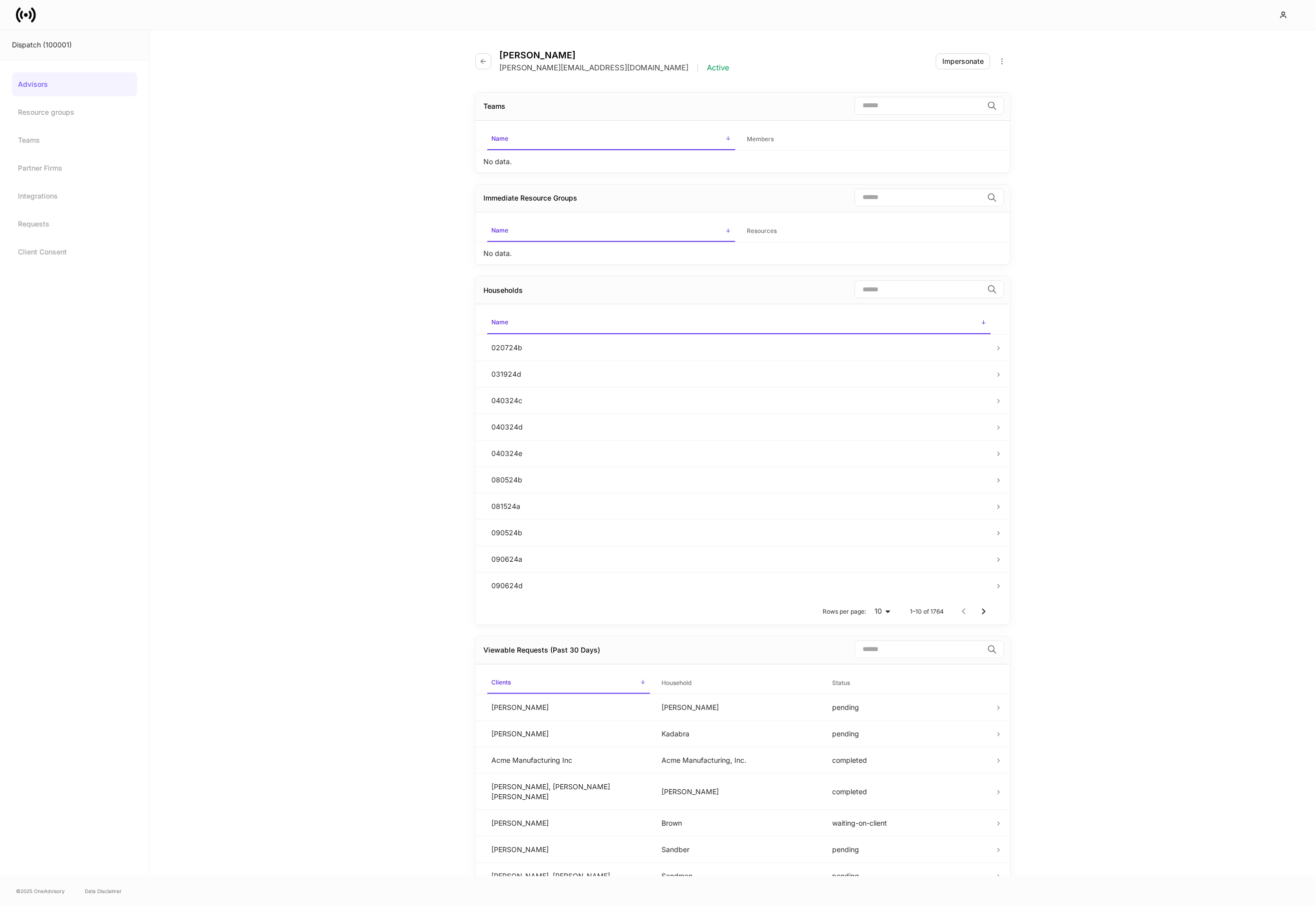
click at [234, 123] on div "[PERSON_NAME] [PERSON_NAME][EMAIL_ADDRESS][DOMAIN_NAME] | Active Impersonate Te…" at bounding box center [733, 453] width 1167 height 846
click at [28, 6] on icon at bounding box center [26, 15] width 20 height 20
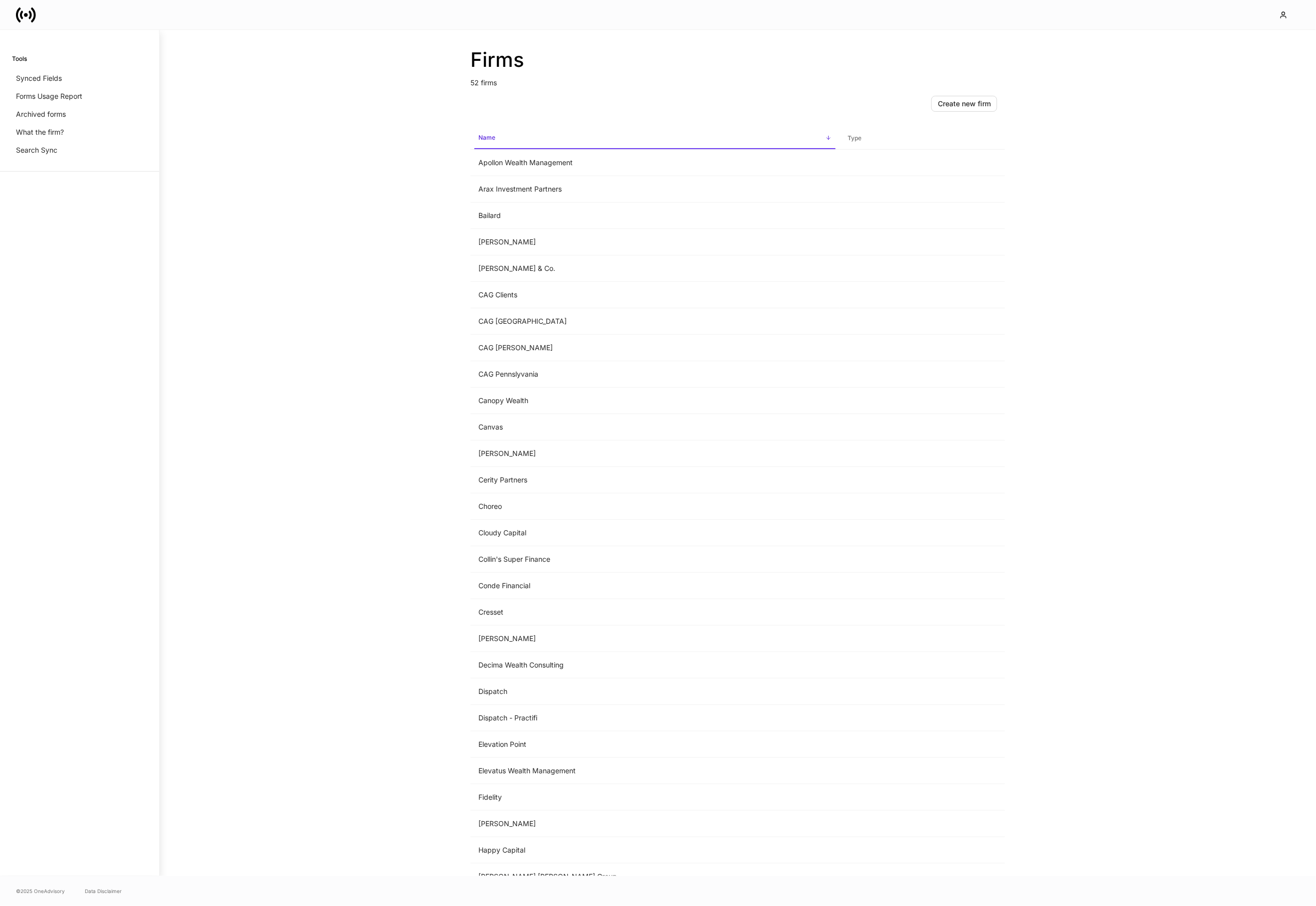
click at [29, 13] on icon at bounding box center [30, 14] width 3 height 8
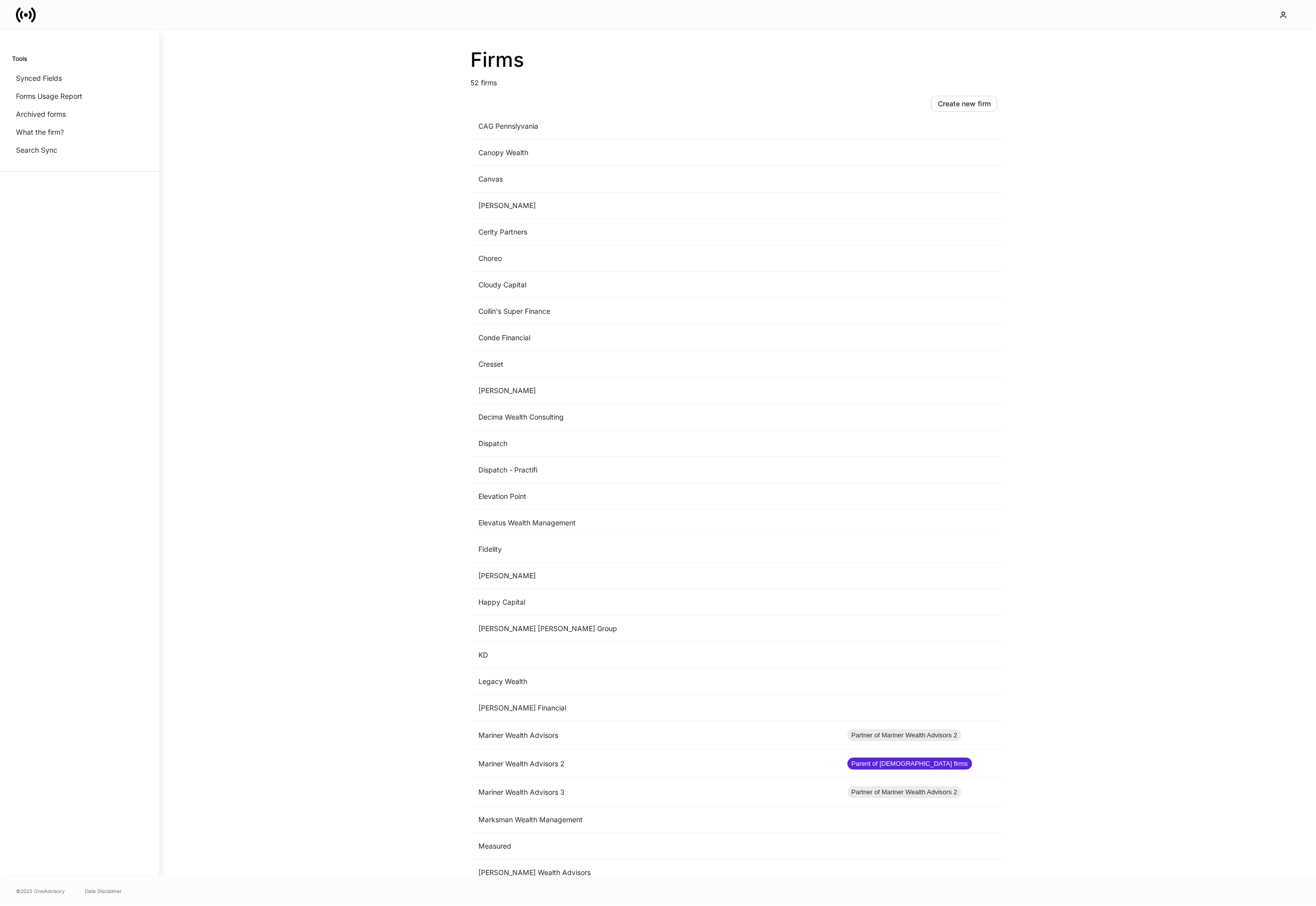
scroll to position [246, 0]
click at [543, 477] on td "Dispatch - Practifi" at bounding box center [655, 472] width 370 height 26
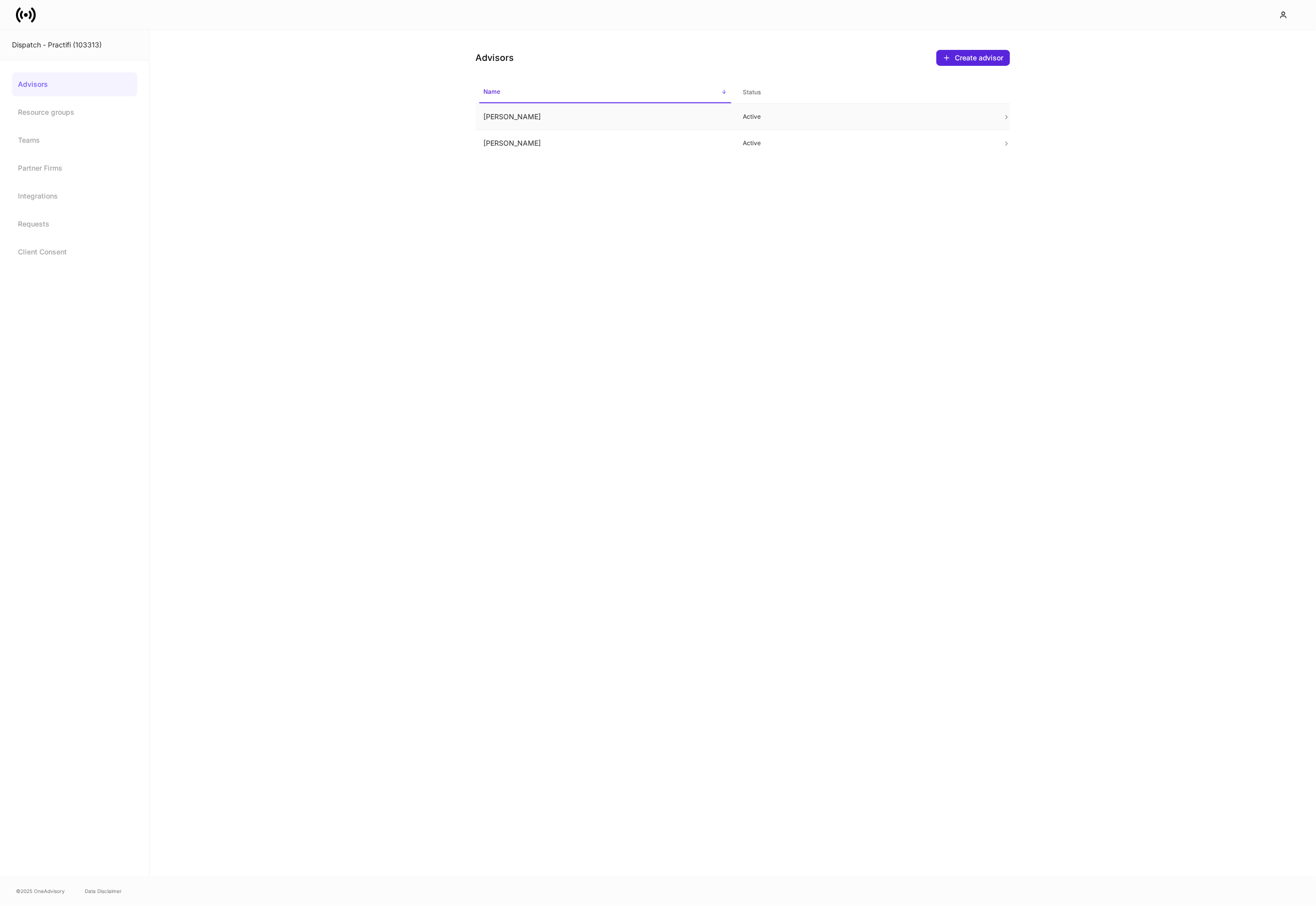
click at [655, 110] on td "[PERSON_NAME]" at bounding box center [605, 117] width 260 height 26
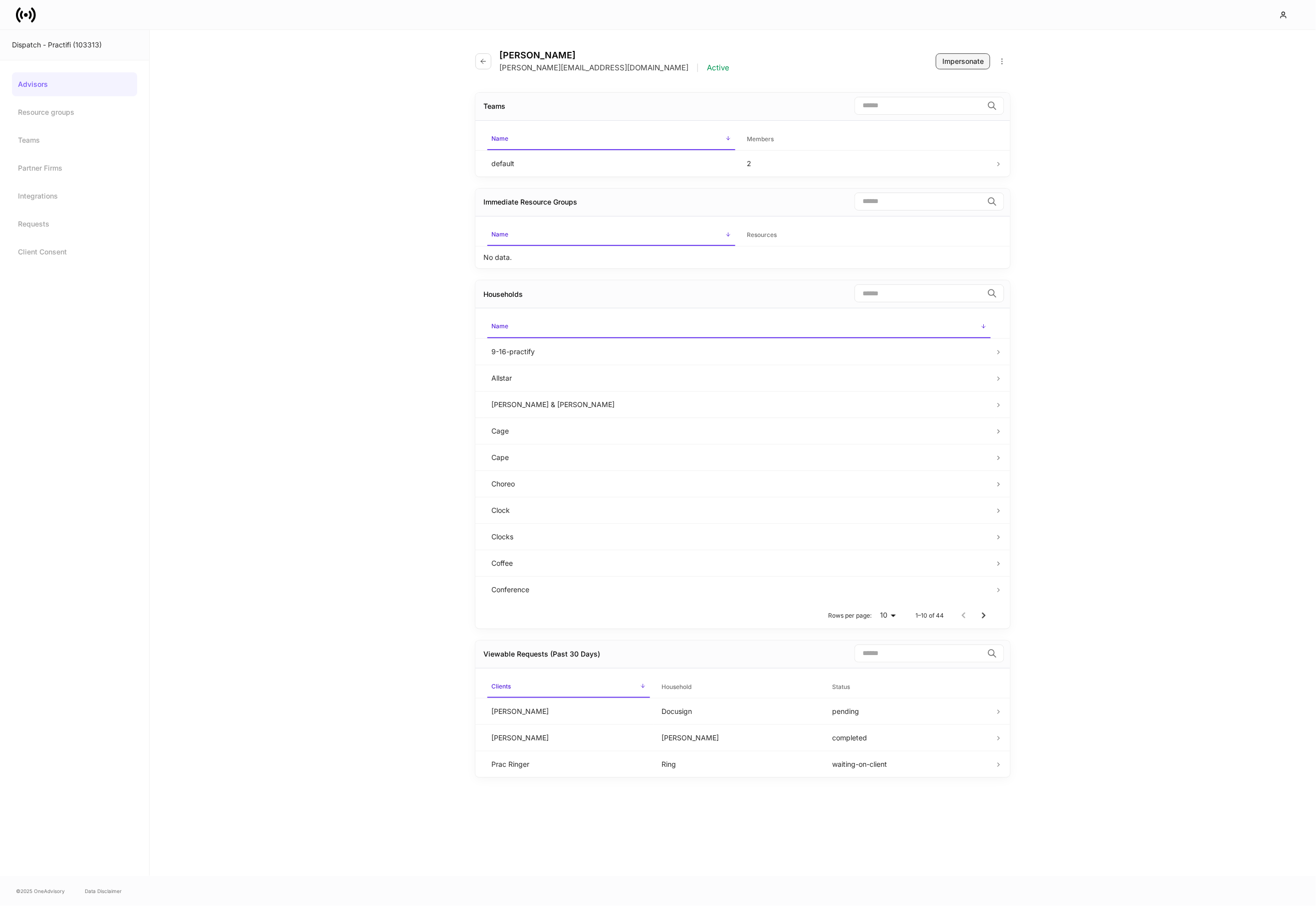
click at [961, 59] on div "Impersonate" at bounding box center [963, 61] width 41 height 10
